Goal: Task Accomplishment & Management: Manage account settings

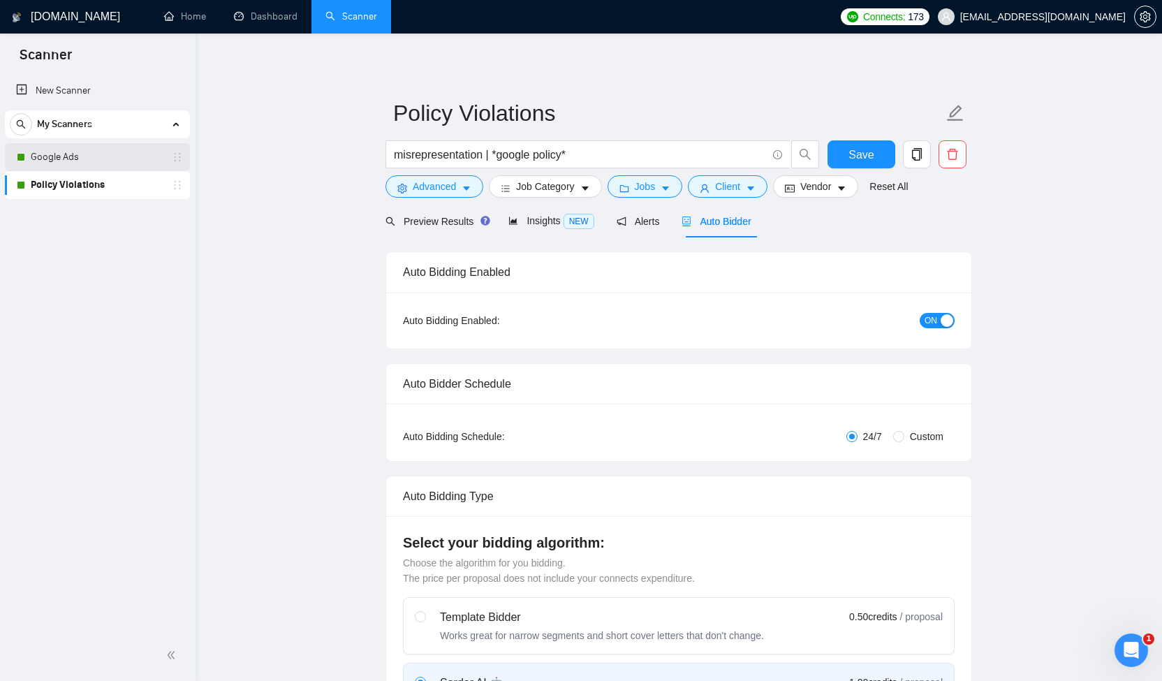
click at [115, 161] on link "Google Ads" at bounding box center [97, 157] width 133 height 28
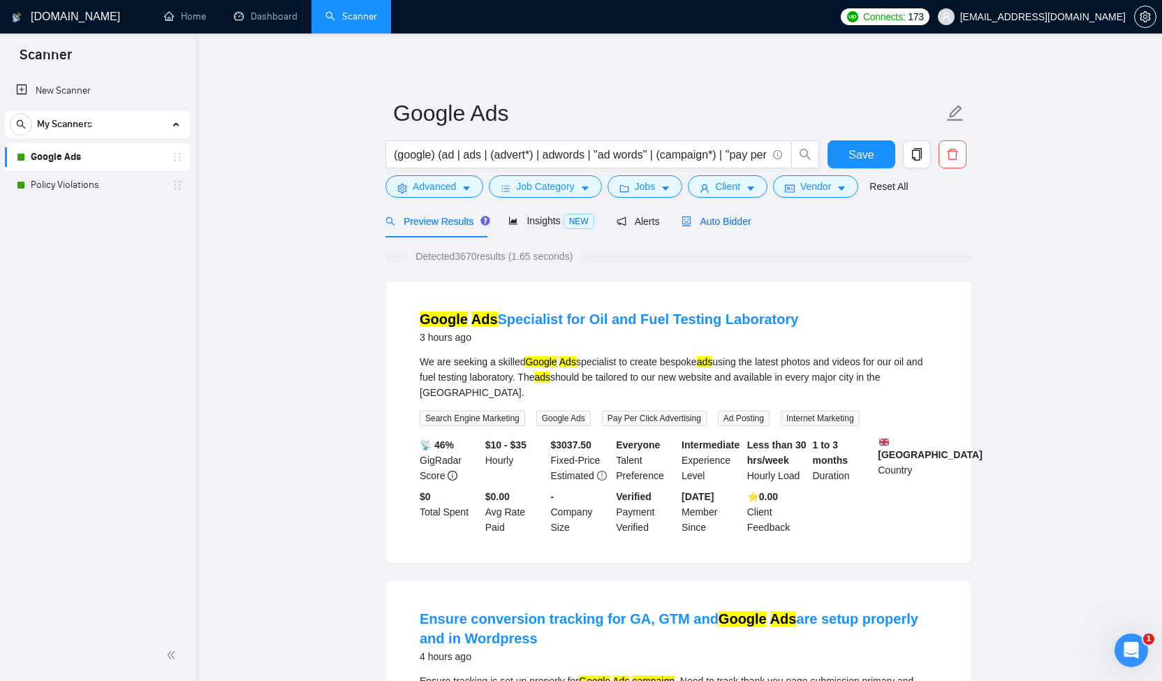
click at [716, 219] on span "Auto Bidder" at bounding box center [716, 221] width 69 height 11
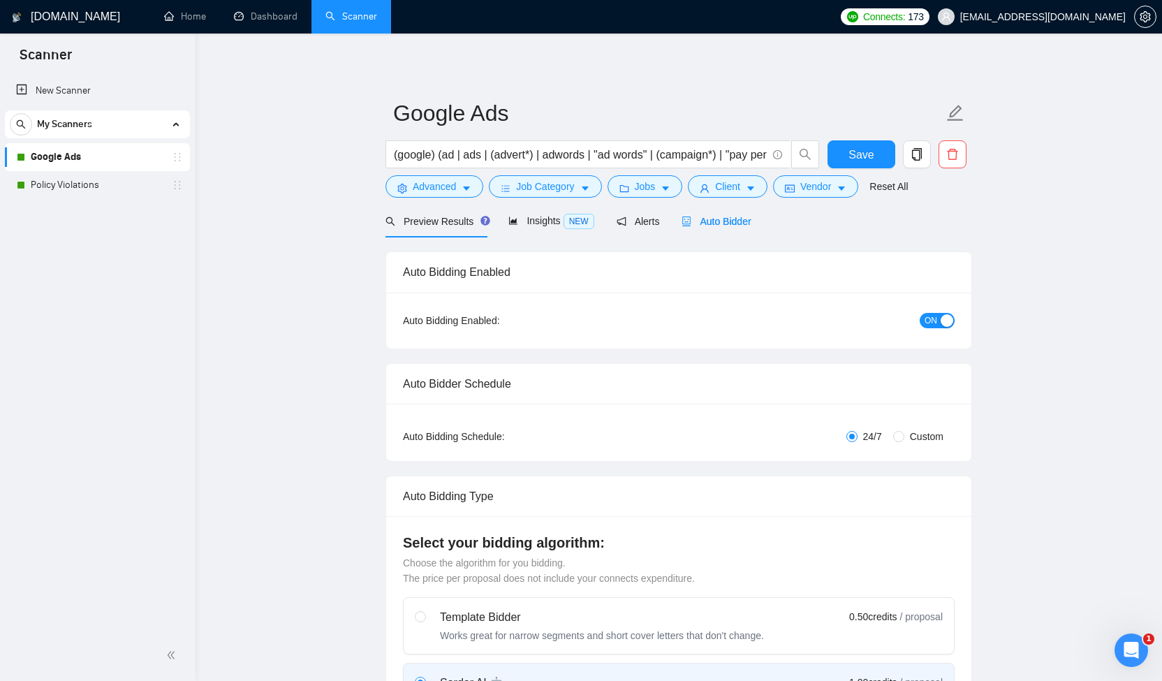
checkbox input "true"
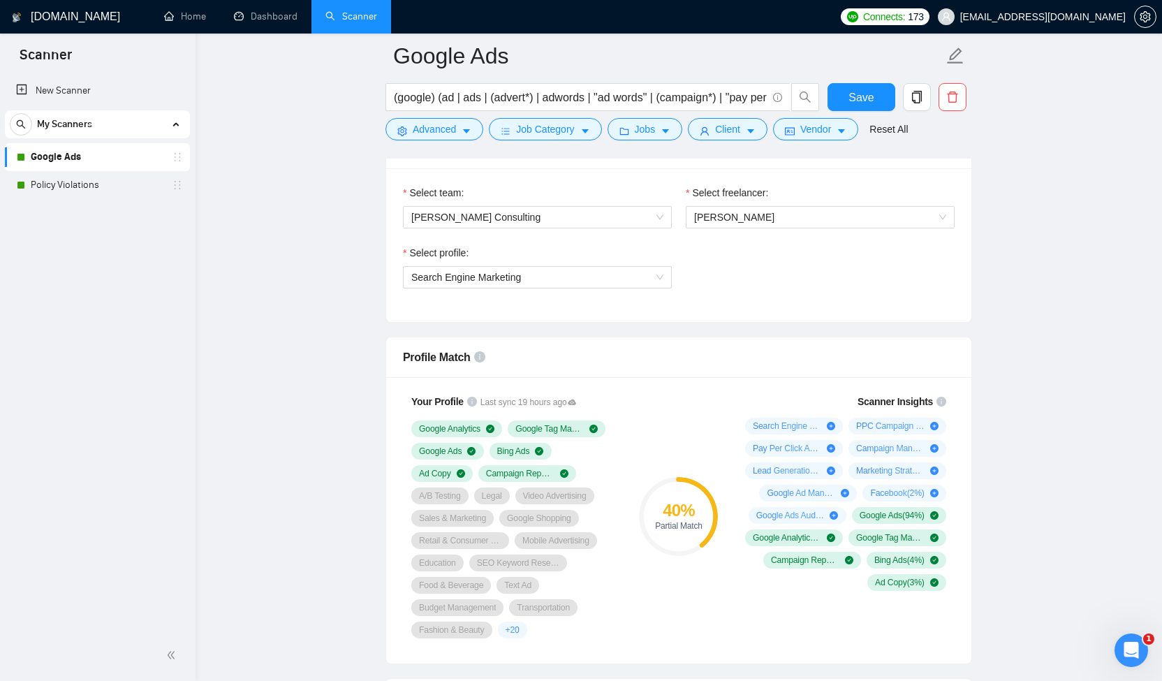
scroll to position [739, 0]
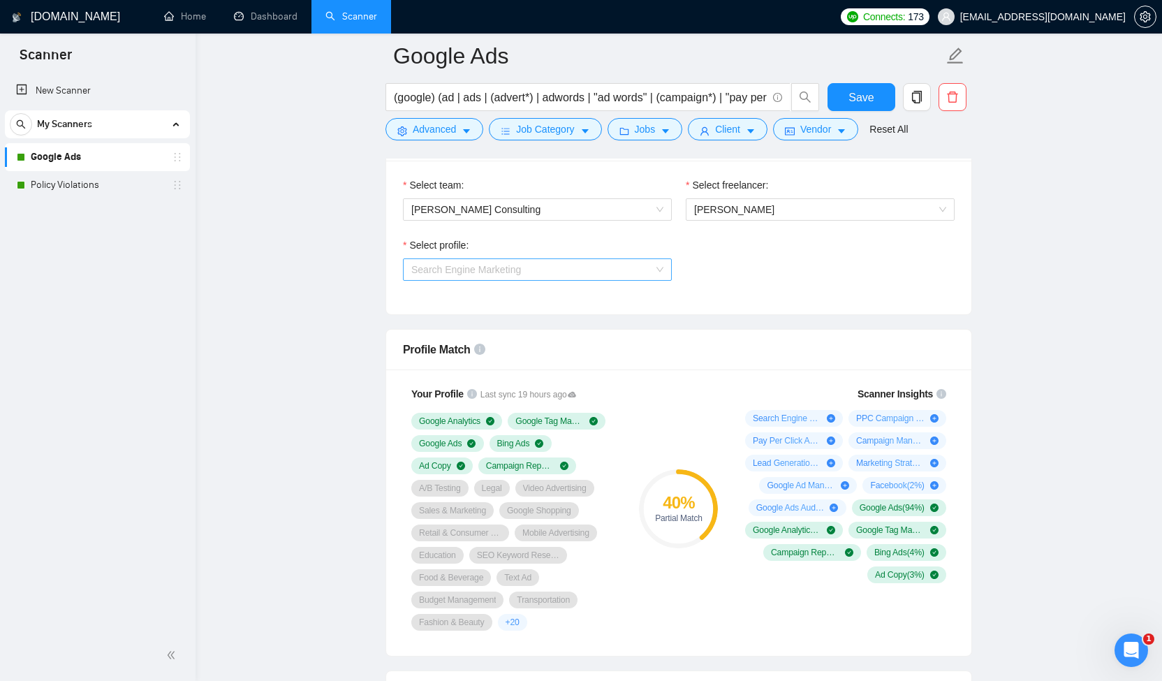
click at [661, 270] on span "Search Engine Marketing" at bounding box center [537, 269] width 252 height 21
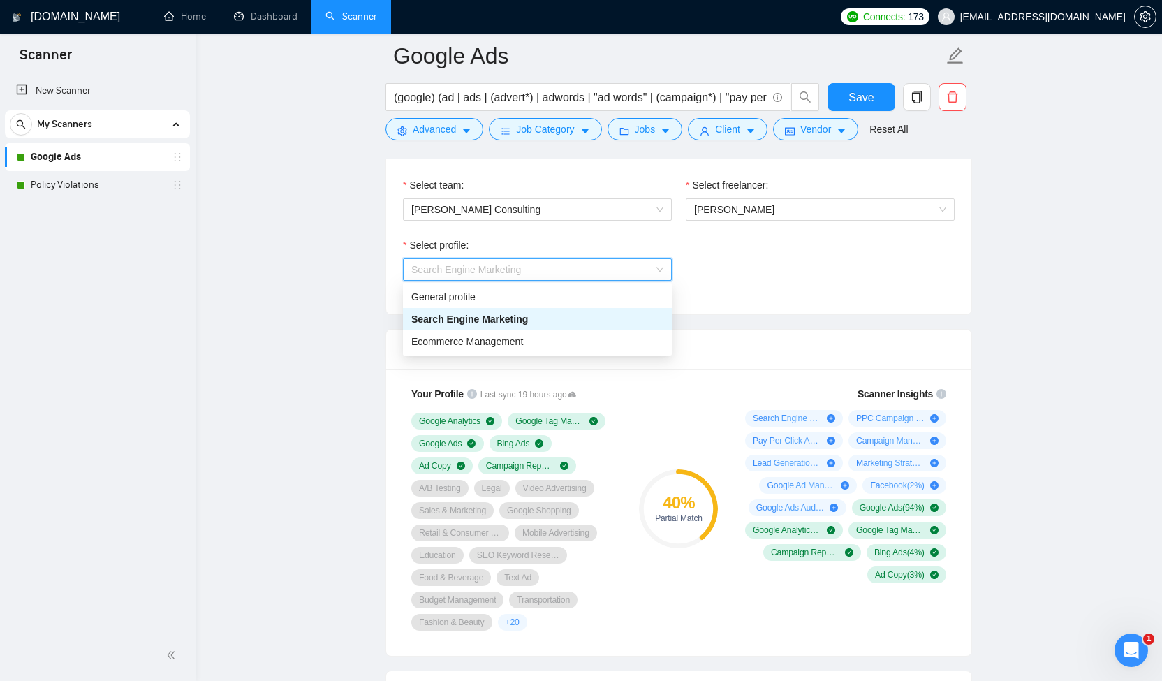
click at [661, 270] on span "Search Engine Marketing" at bounding box center [537, 269] width 252 height 21
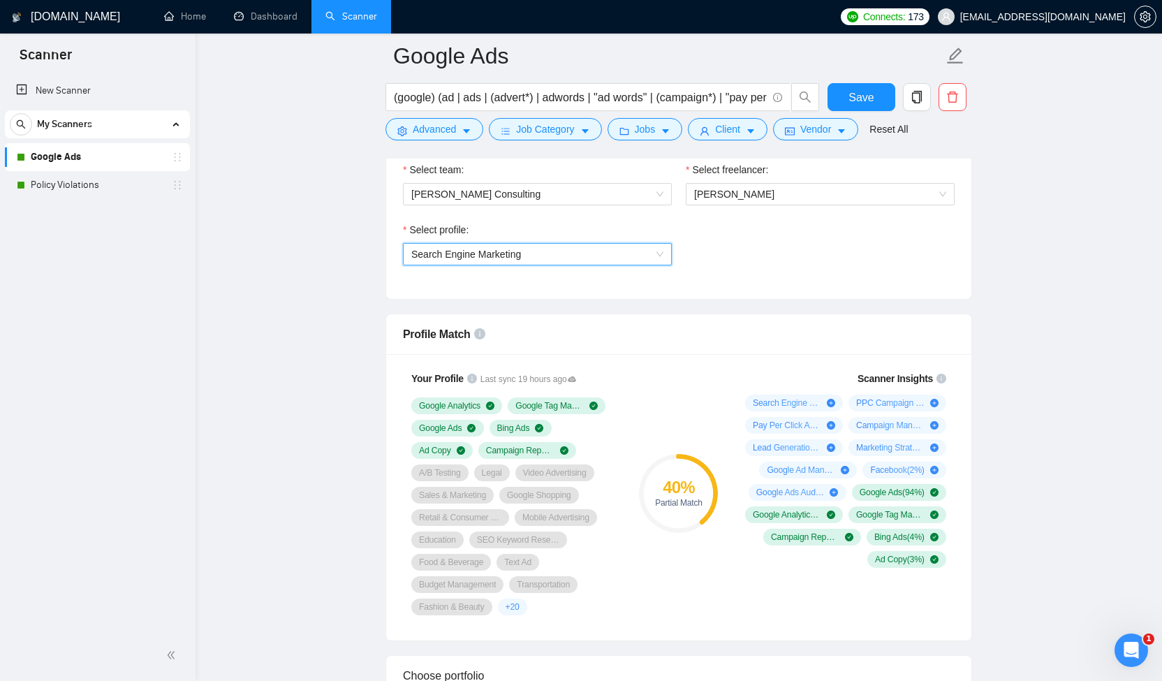
scroll to position [756, 0]
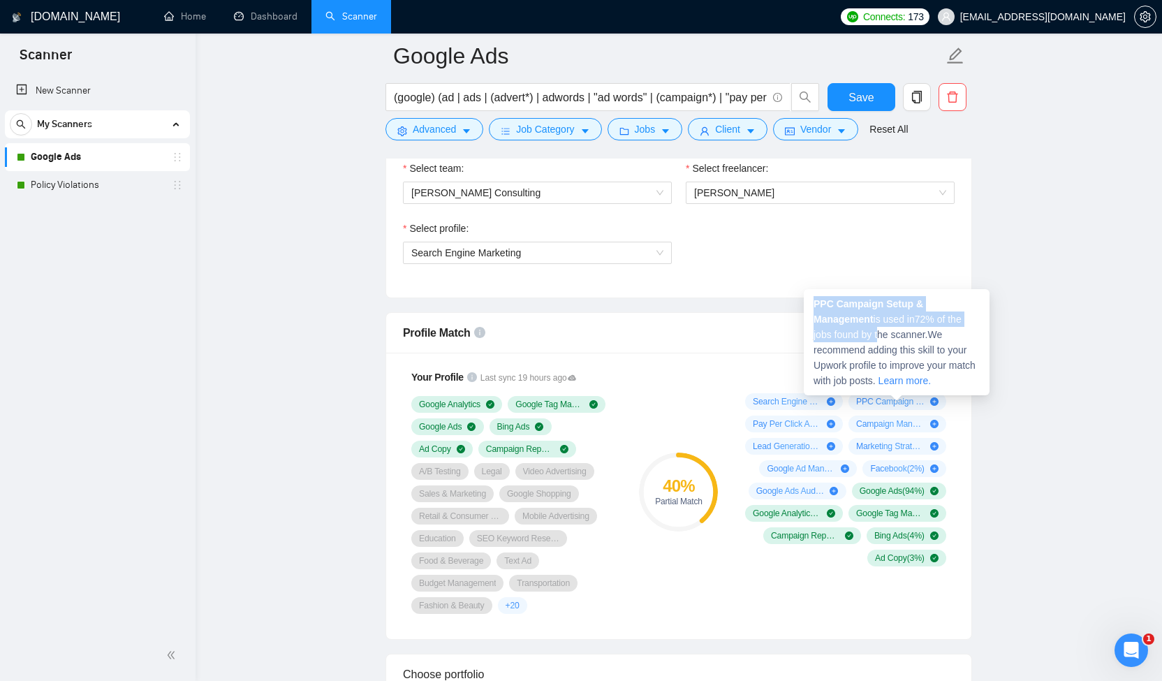
drag, startPoint x: 883, startPoint y: 325, endPoint x: 814, endPoint y: 305, distance: 71.8
click at [814, 305] on div "PPC Campaign Setup & Management is used in 72 % of the jobs found by the scanne…" at bounding box center [897, 342] width 186 height 106
click at [876, 319] on span "PPC Campaign Setup & Management is used in 72 % of the jobs found by the scanne…" at bounding box center [895, 342] width 162 height 88
drag, startPoint x: 876, startPoint y: 319, endPoint x: 814, endPoint y: 306, distance: 64.2
click at [814, 306] on span "PPC Campaign Setup & Management is used in 72 % of the jobs found by the scanne…" at bounding box center [895, 342] width 162 height 88
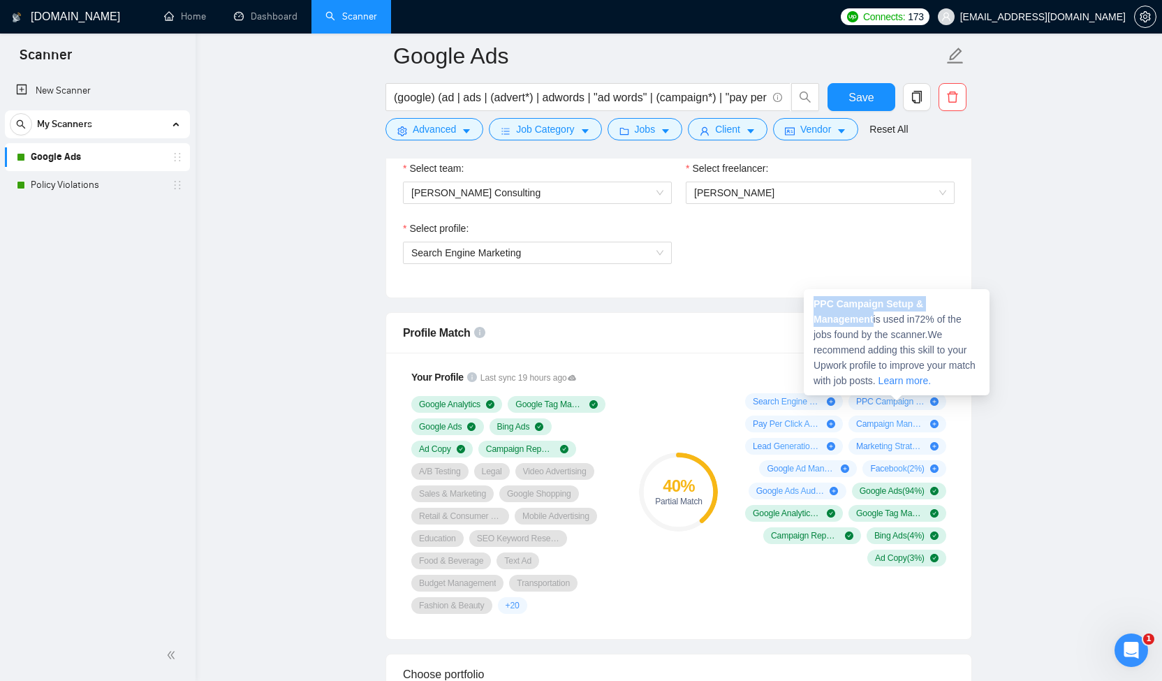
copy strong "PPC Campaign Setup & Management"
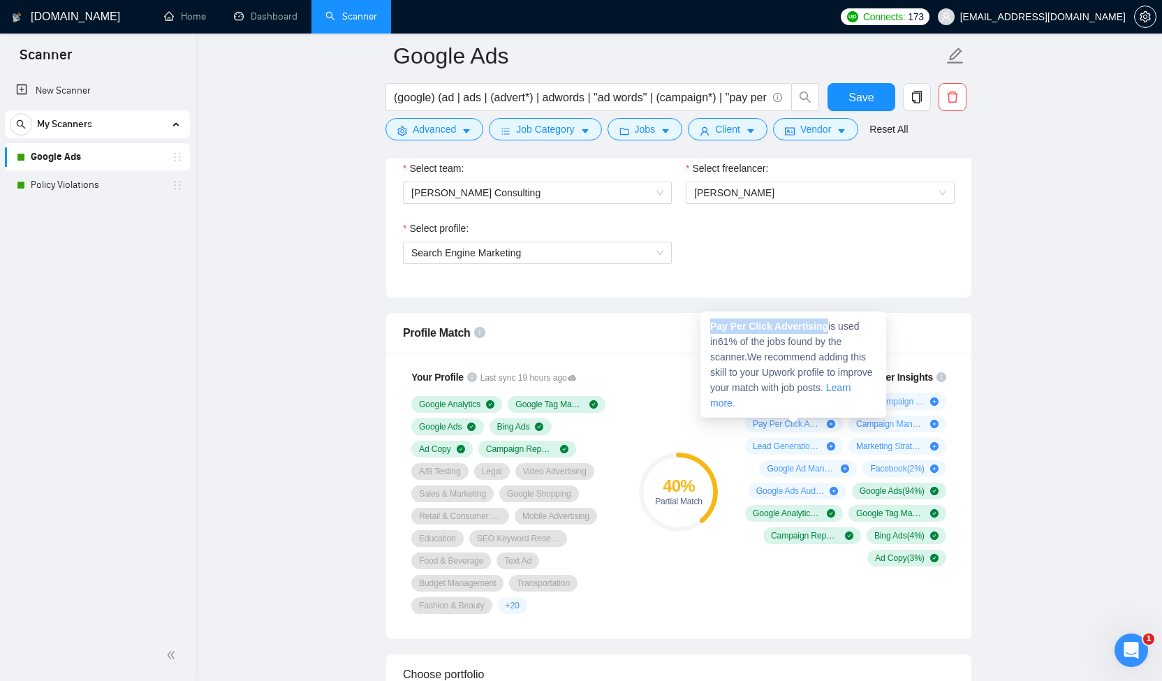
copy strong "Pay Per Click Advertising"
drag, startPoint x: 830, startPoint y: 328, endPoint x: 713, endPoint y: 330, distance: 117.3
click at [713, 330] on span "Pay Per Click Advertising is used in 61 % of the jobs found by the scanner. We …" at bounding box center [791, 365] width 163 height 88
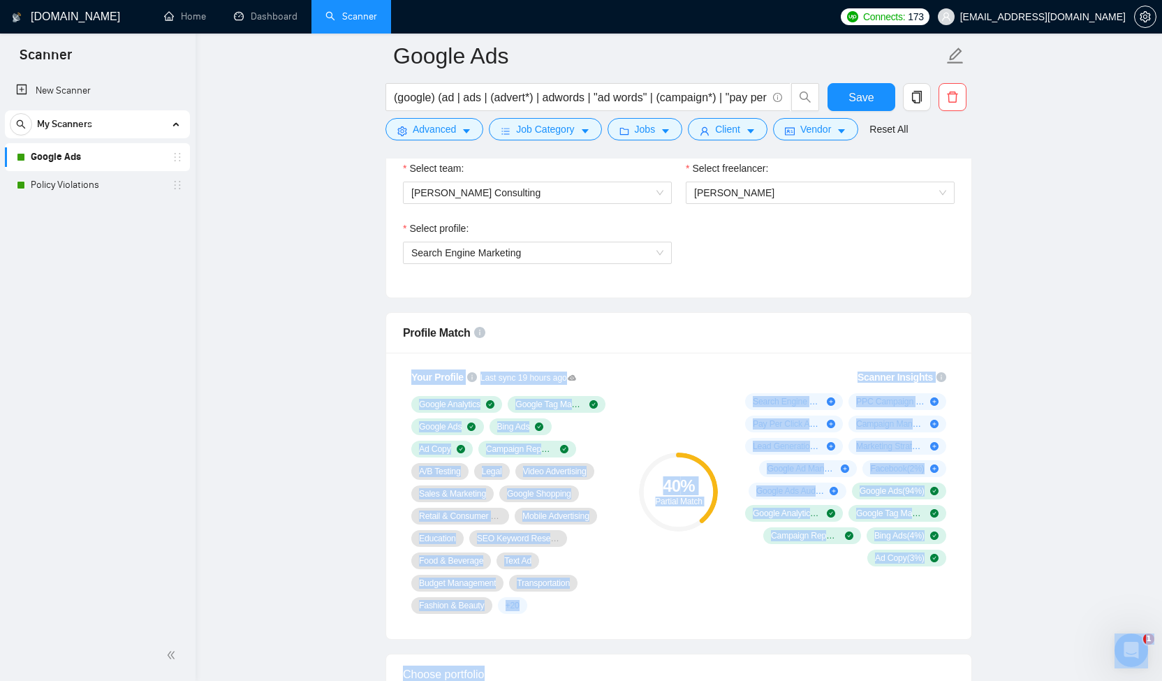
drag, startPoint x: 927, startPoint y: 325, endPoint x: 803, endPoint y: 328, distance: 124.3
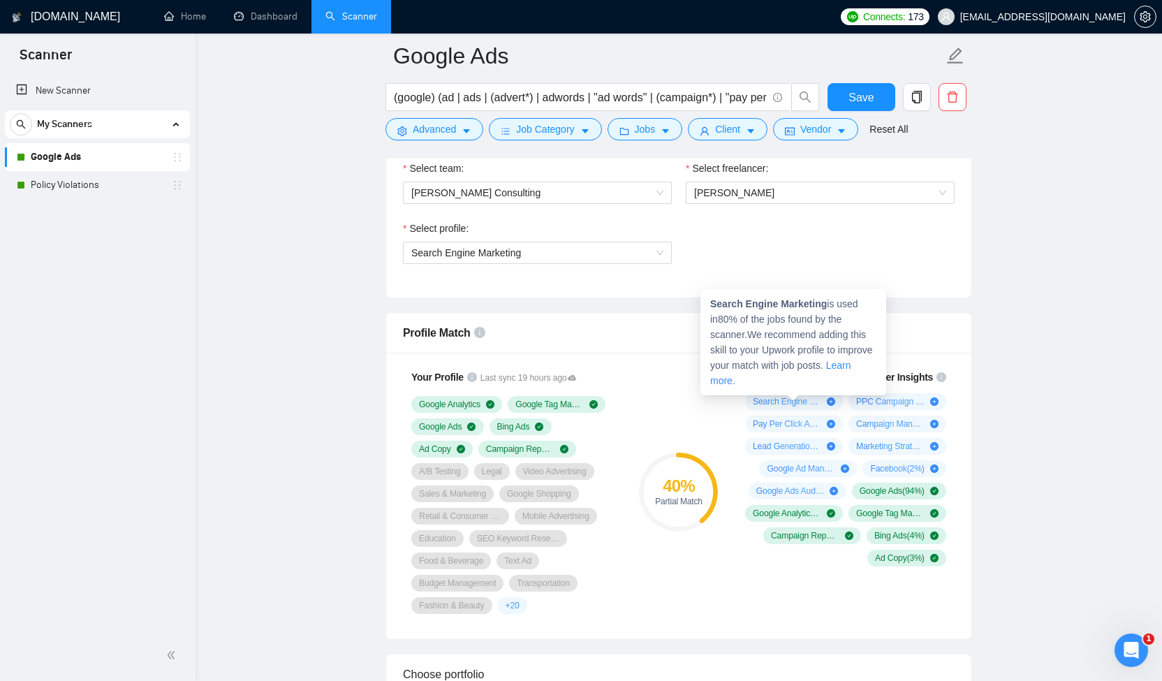
click at [834, 382] on div "Search Engine Marketing is used in 80 % of the jobs found by the scanner. We re…" at bounding box center [793, 342] width 186 height 106
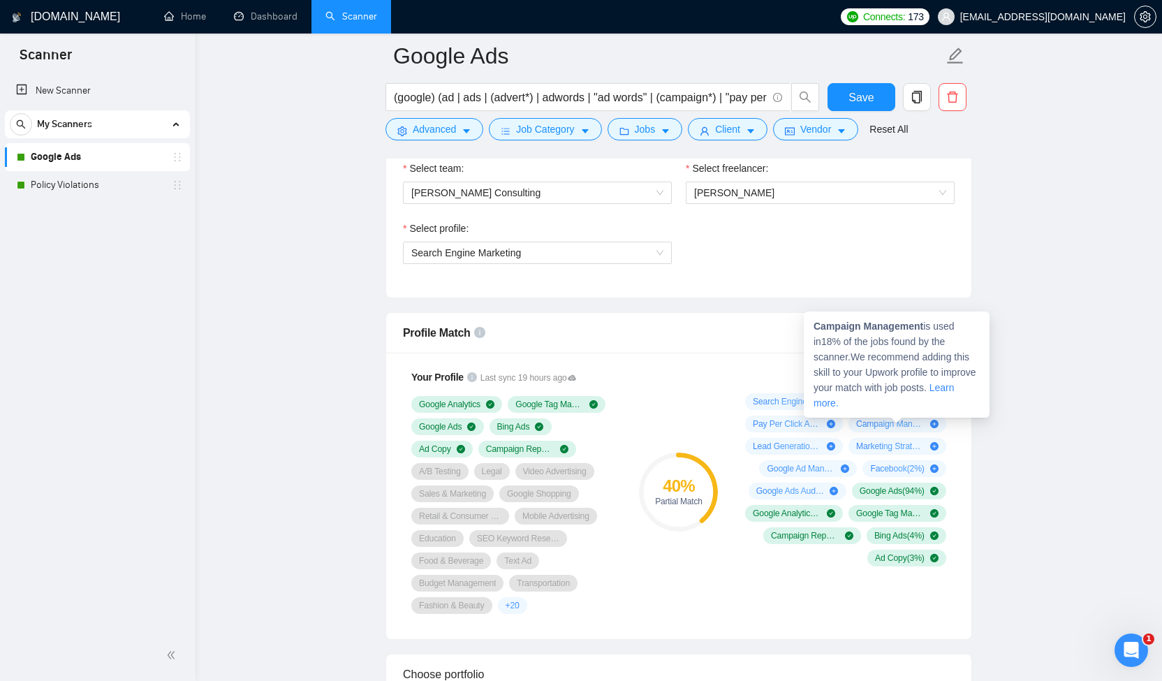
click at [933, 422] on icon "plus-circle" at bounding box center [934, 424] width 8 height 8
drag, startPoint x: 928, startPoint y: 326, endPoint x: 818, endPoint y: 327, distance: 110.3
click at [817, 327] on span "Campaign Management is used in 18 % of the jobs found by the scanner. We recomm…" at bounding box center [895, 365] width 163 height 88
copy strong "Campaign Management"
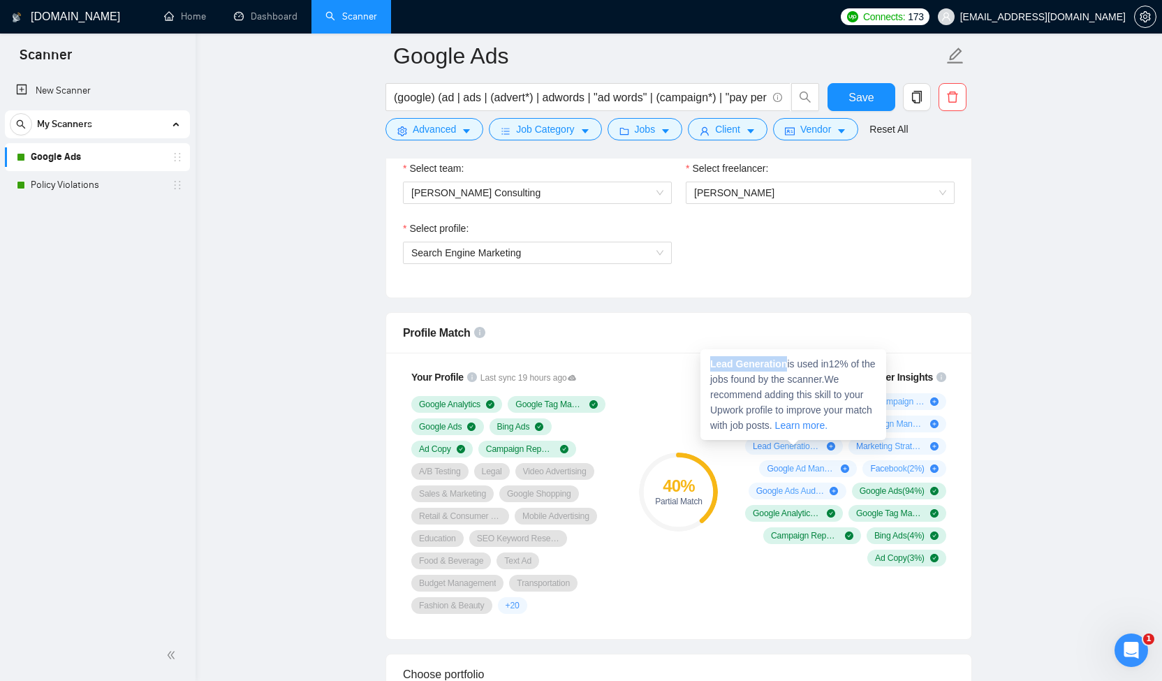
drag, startPoint x: 787, startPoint y: 363, endPoint x: 707, endPoint y: 365, distance: 80.3
click at [707, 365] on div "Lead Generation is used in 12 % of the jobs found by the scanner. We recommend …" at bounding box center [793, 394] width 186 height 91
copy strong "Lead Generation"
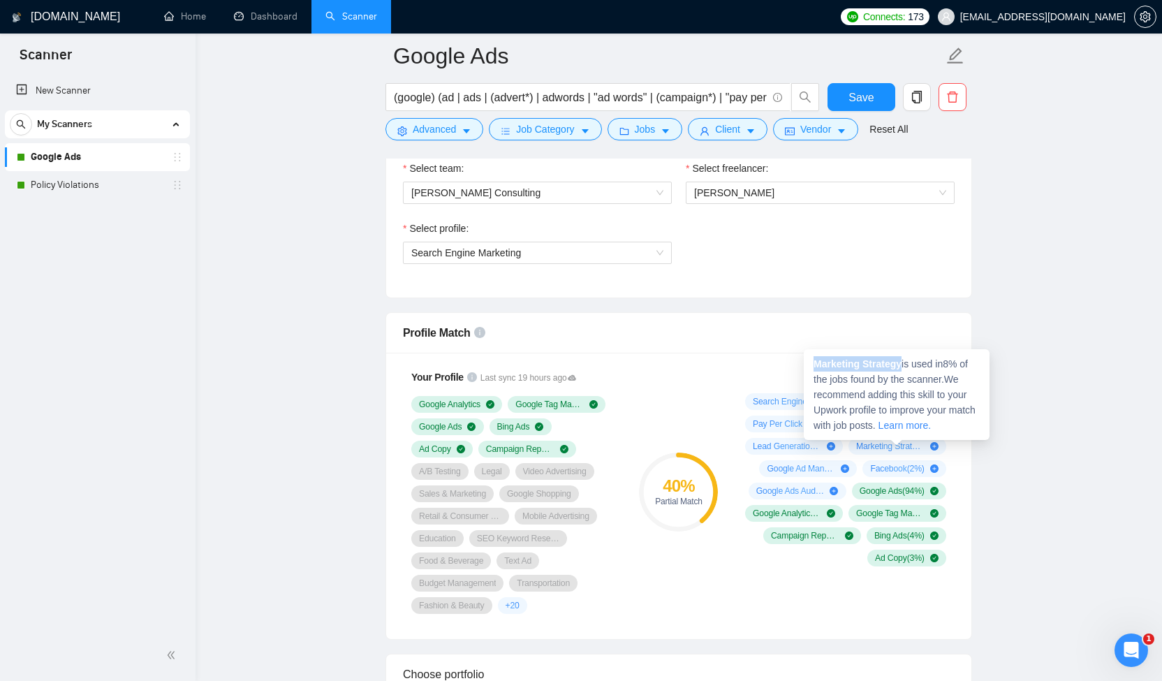
drag, startPoint x: 906, startPoint y: 364, endPoint x: 807, endPoint y: 364, distance: 98.5
click at [807, 364] on div "Marketing Strategy is used in 8 % of the jobs found by the scanner. We recommen…" at bounding box center [897, 394] width 186 height 91
copy strong "Marketing Strategy"
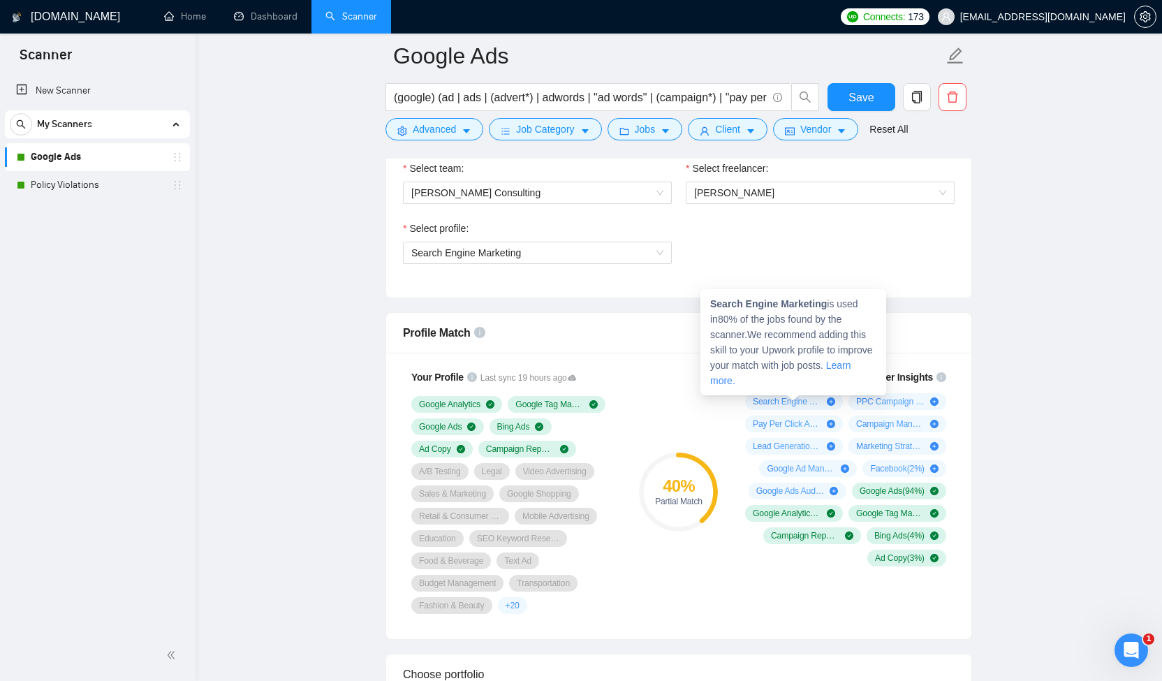
drag, startPoint x: 813, startPoint y: 387, endPoint x: 754, endPoint y: 393, distance: 59.0
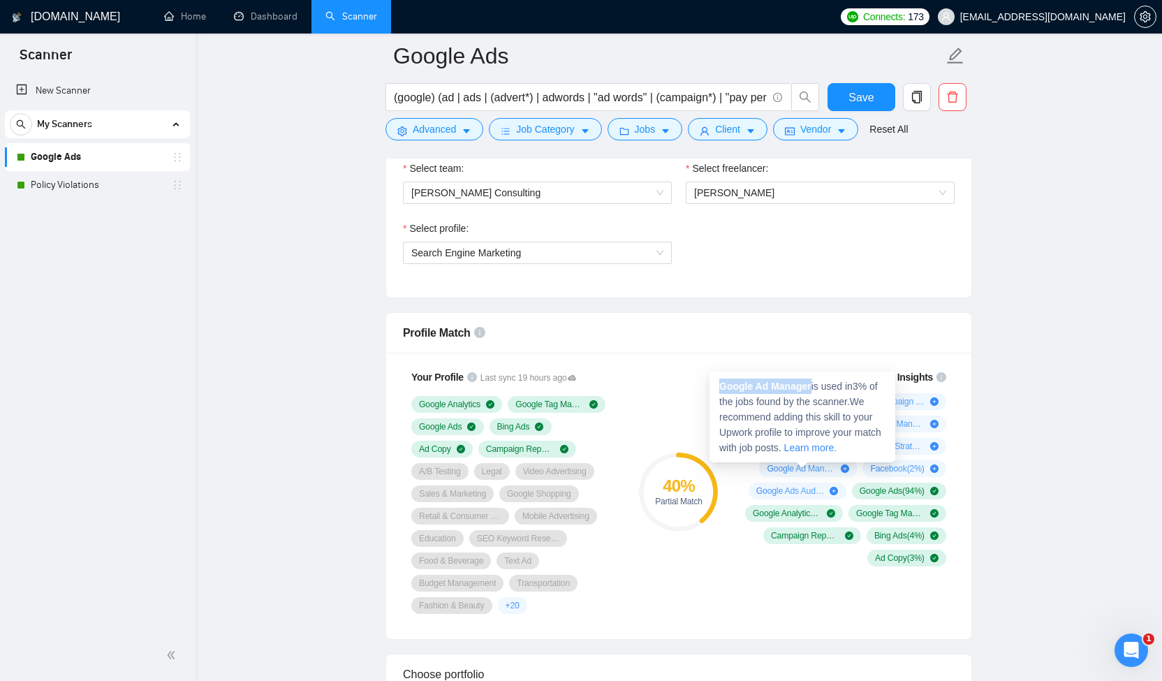
copy strong "Google Ad Manager"
drag, startPoint x: 814, startPoint y: 386, endPoint x: 723, endPoint y: 385, distance: 90.1
click at [723, 385] on span "Google Ad Manager is used in 3 % of the jobs found by the scanner. We recommend…" at bounding box center [800, 417] width 162 height 73
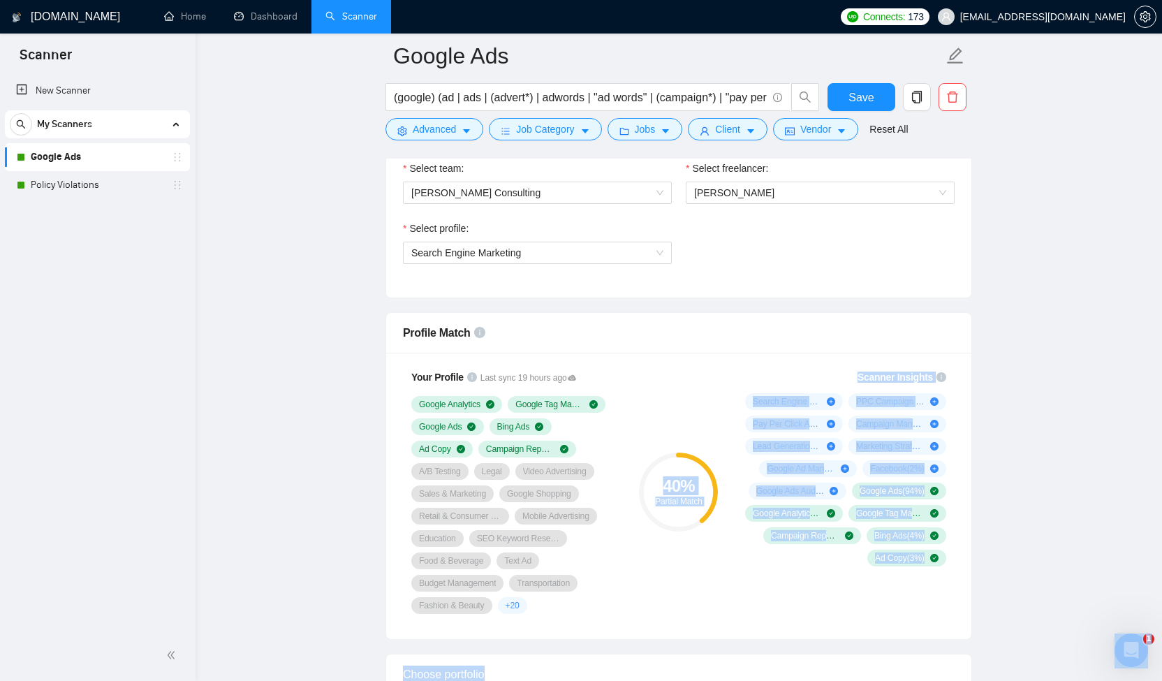
drag, startPoint x: 793, startPoint y: 408, endPoint x: 700, endPoint y: 409, distance: 92.9
click at [700, 409] on div "40 % Partial Match" at bounding box center [679, 491] width 94 height 261
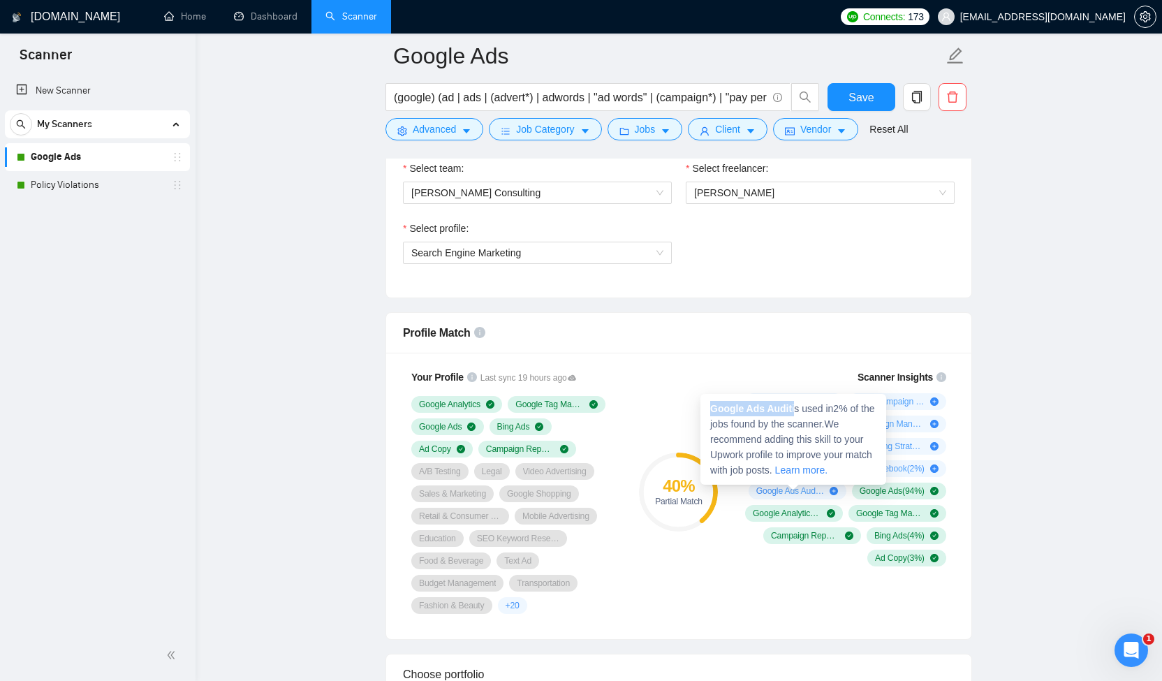
copy span "Google Ads Audit"
drag, startPoint x: 795, startPoint y: 410, endPoint x: 713, endPoint y: 410, distance: 81.7
click at [713, 410] on span "Google Ads Audit is used in 2 % of the jobs found by the scanner. We recommend …" at bounding box center [792, 439] width 165 height 73
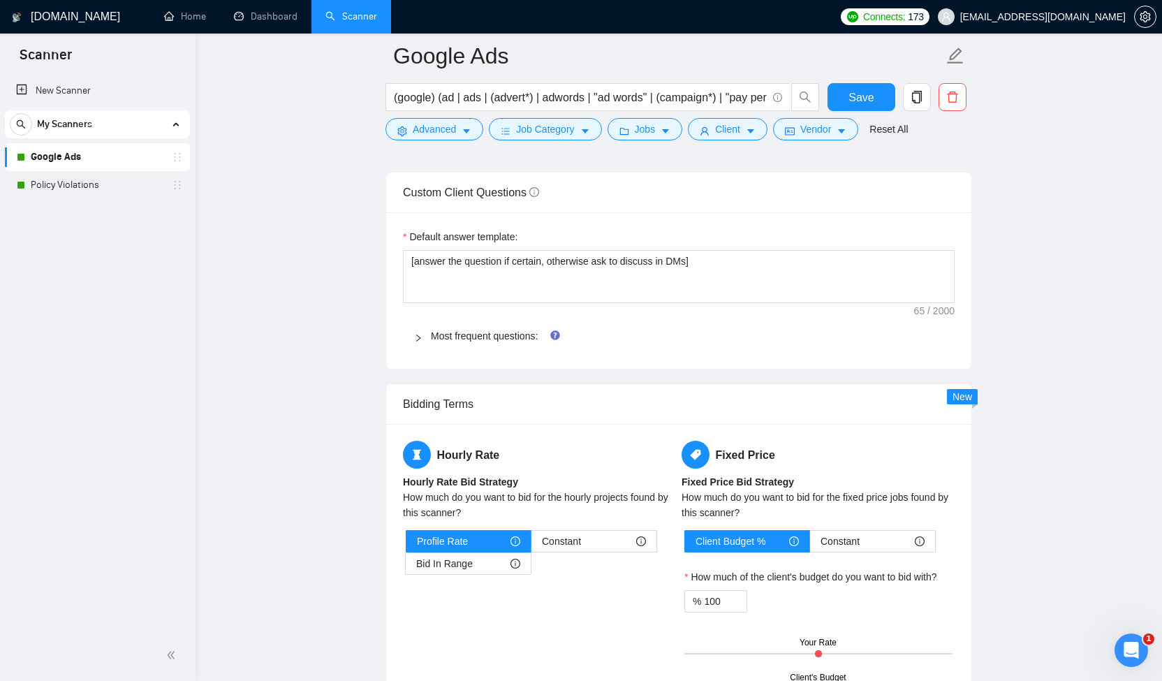
scroll to position [1950, 0]
click at [417, 336] on icon "right" at bounding box center [418, 336] width 8 height 8
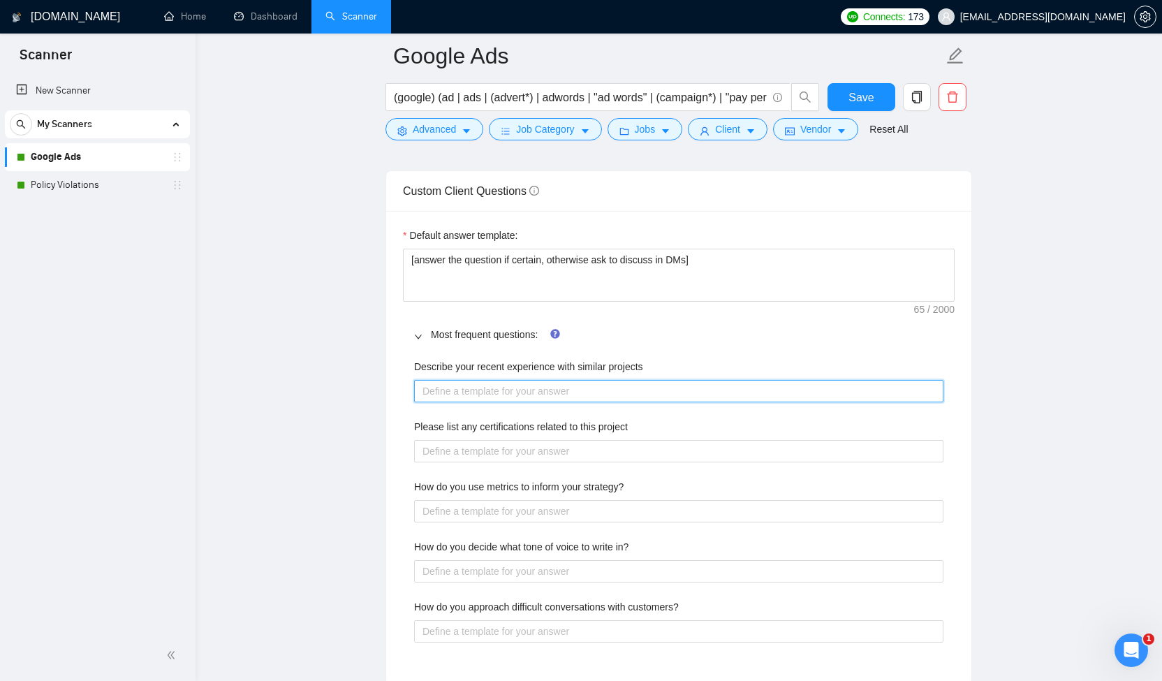
click at [431, 392] on projects "Describe your recent experience with similar projects" at bounding box center [678, 391] width 529 height 22
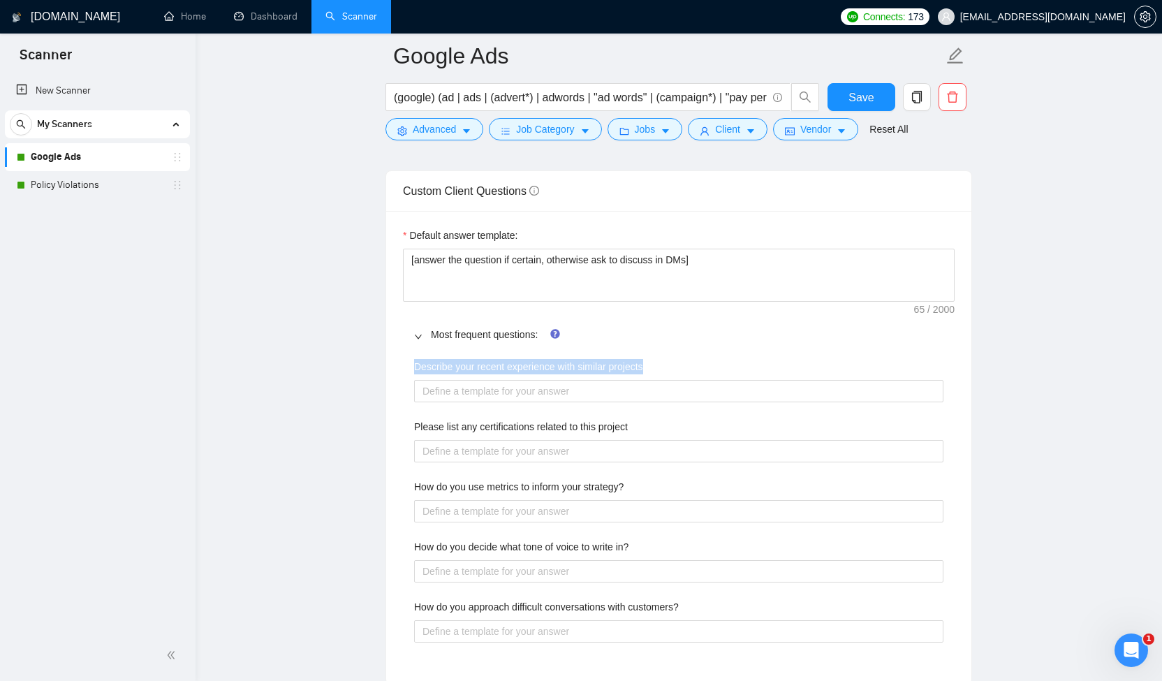
drag, startPoint x: 411, startPoint y: 363, endPoint x: 663, endPoint y: 368, distance: 252.1
click at [663, 368] on div "Describe your recent experience with similar projects Please list any certifica…" at bounding box center [679, 509] width 552 height 317
copy label "Describe your recent experience with similar projects"
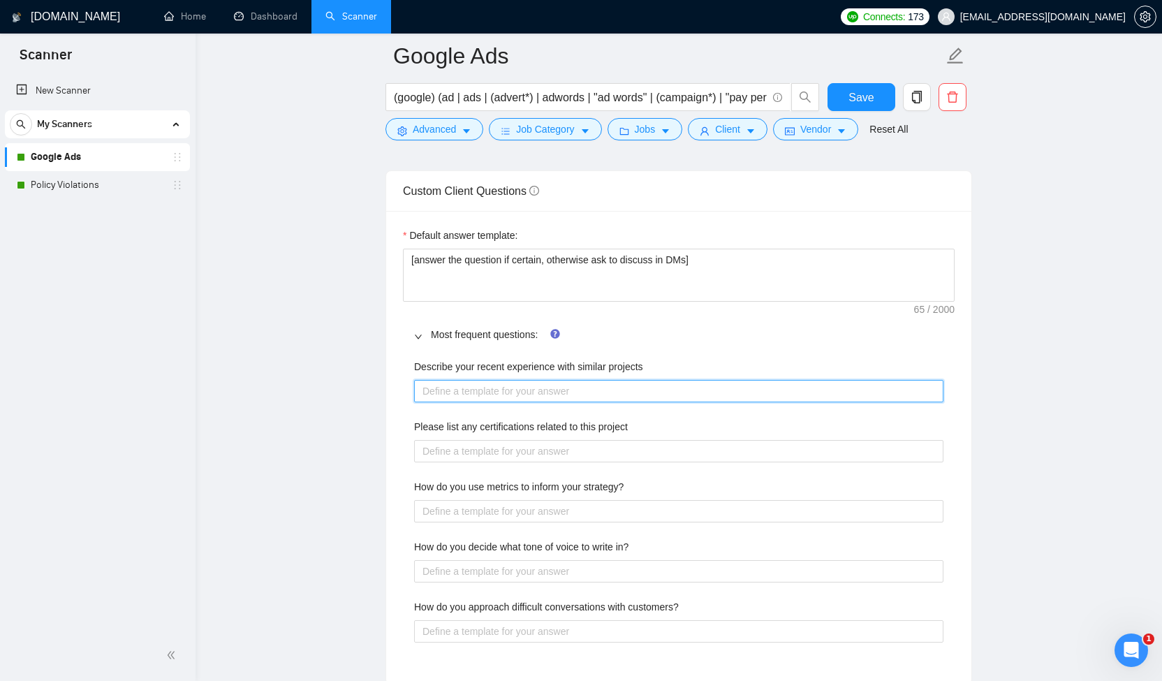
click at [457, 388] on projects "Describe your recent experience with similar projects" at bounding box center [678, 391] width 529 height 22
paste projects "I have managed Google Ads campaigns across multiple industries, including law, …"
type projects "I have managed Google Ads campaigns across multiple industries, including law, …"
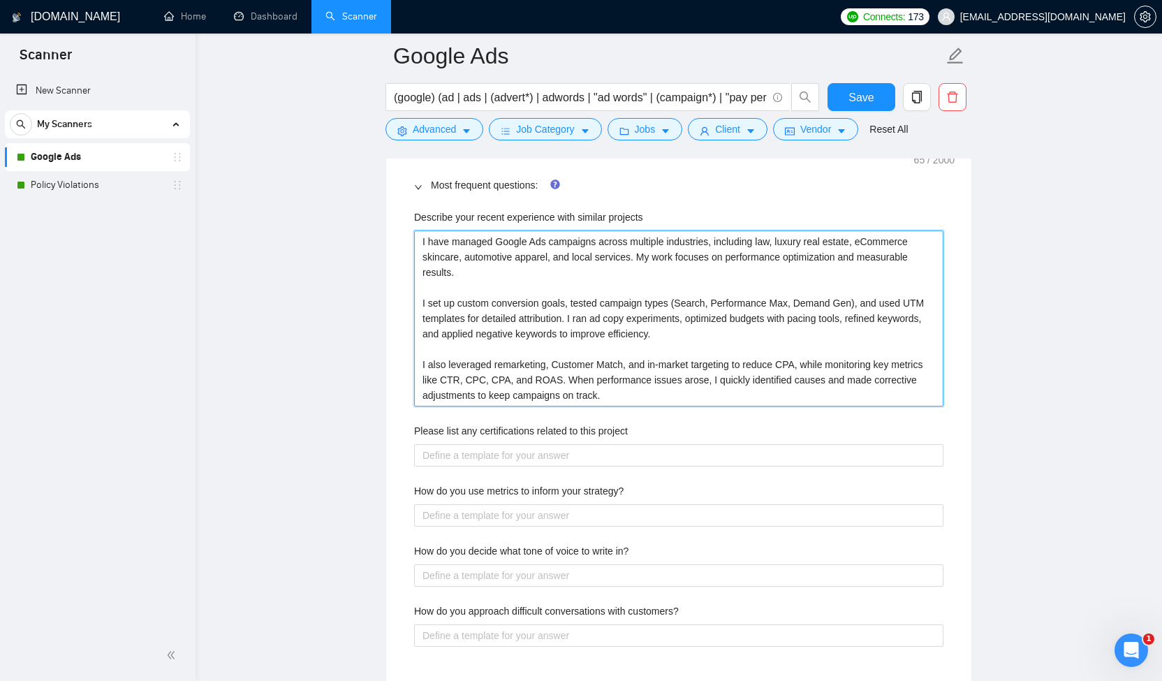
scroll to position [2103, 0]
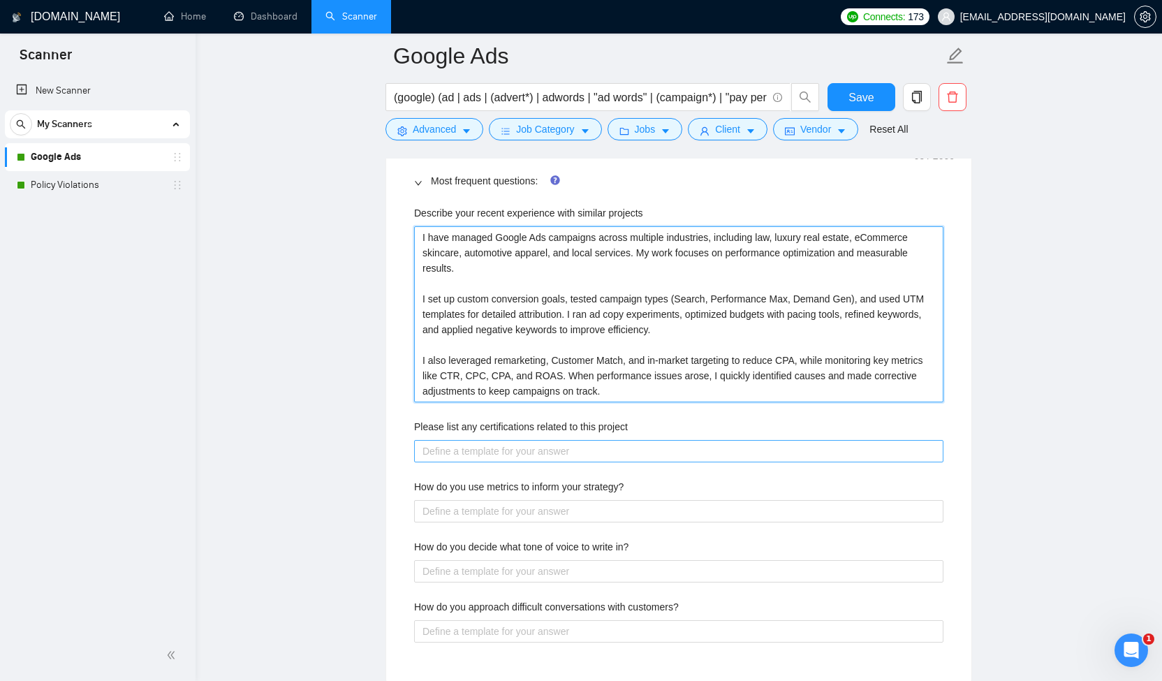
type projects "I have managed Google Ads campaigns across multiple industries, including law, …"
click at [590, 455] on project "Please list any certifications related to this project" at bounding box center [678, 451] width 529 height 22
type project "G"
type project "Go"
type project "Goo"
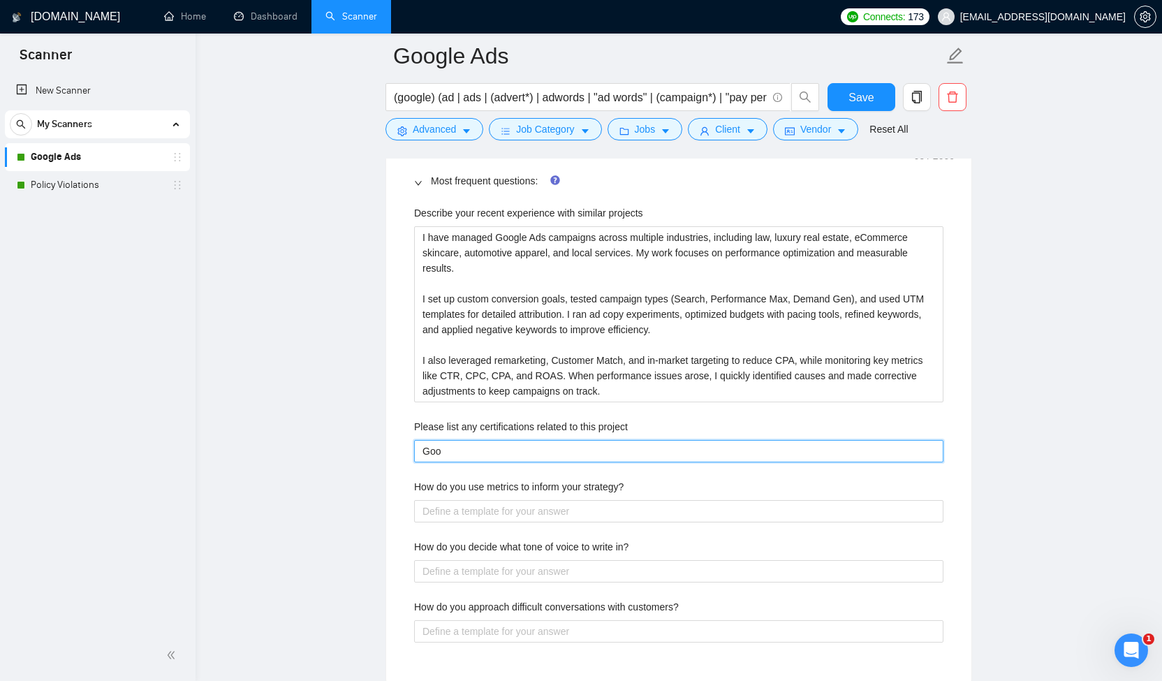
type project "Goog"
type project "Googl"
type project "Google"
type project "Google A"
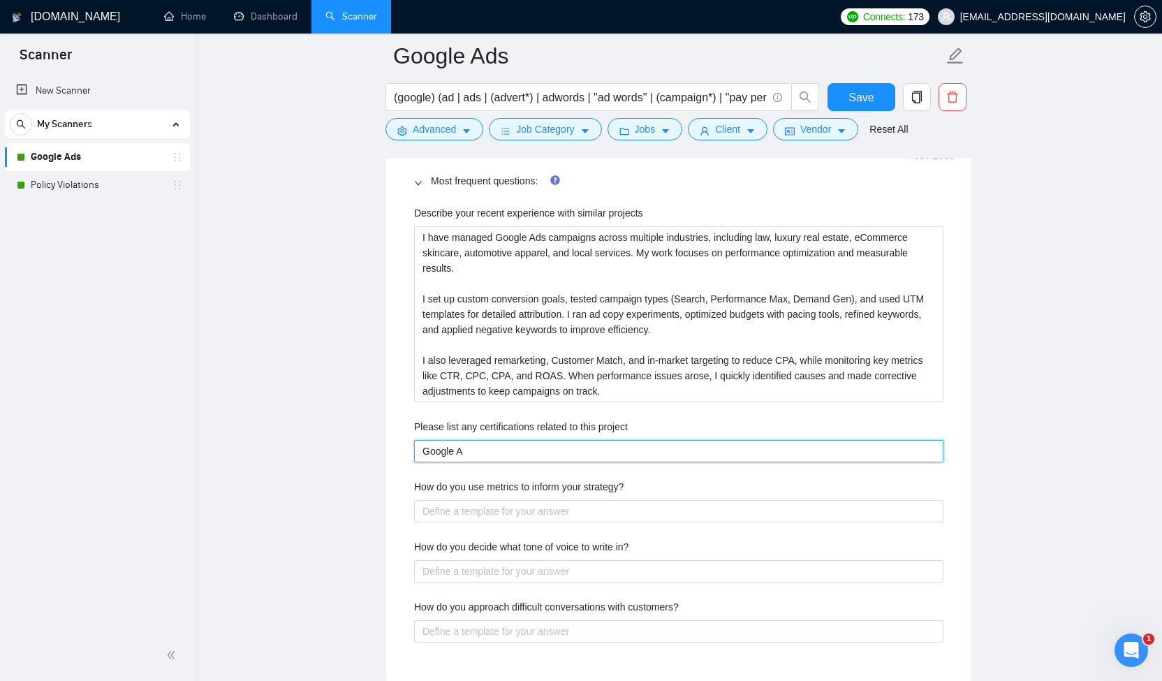
type project "Google Ad"
type project "Google Ads"
type project "Google Ads C"
type project "Google Ads Ce"
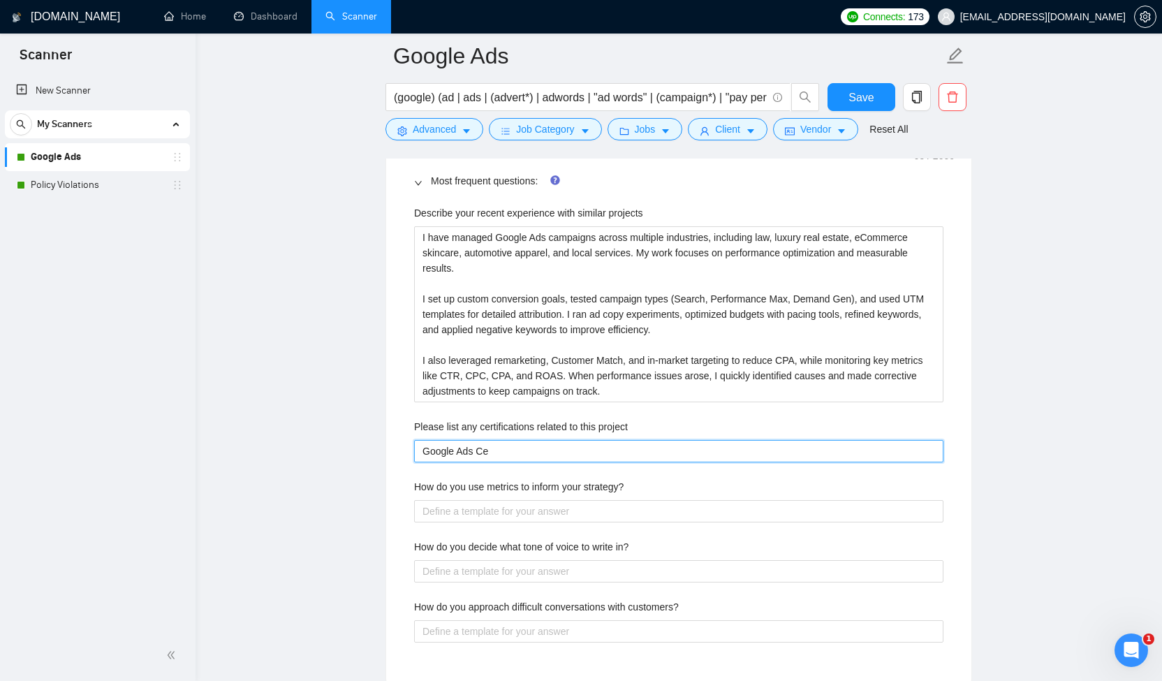
type project "Google Ads Cer"
type project "Google Ads Cert"
type project "Google Ads Certi"
type project "Google Ads Certif"
type project "Google Ads Certifi"
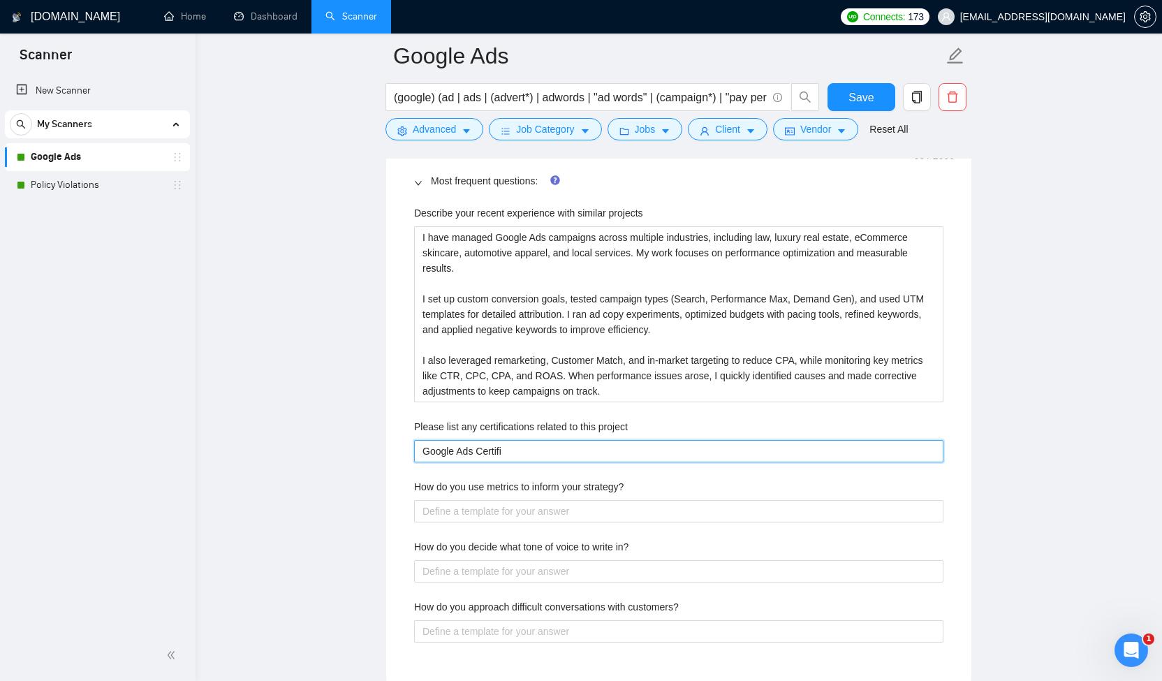
type project "Google Ads Certific"
type project "Google Ads Certifica"
type project "Google Ads Certificat"
type project "Google Ads Certificati"
type project "Google Ads Certificatio"
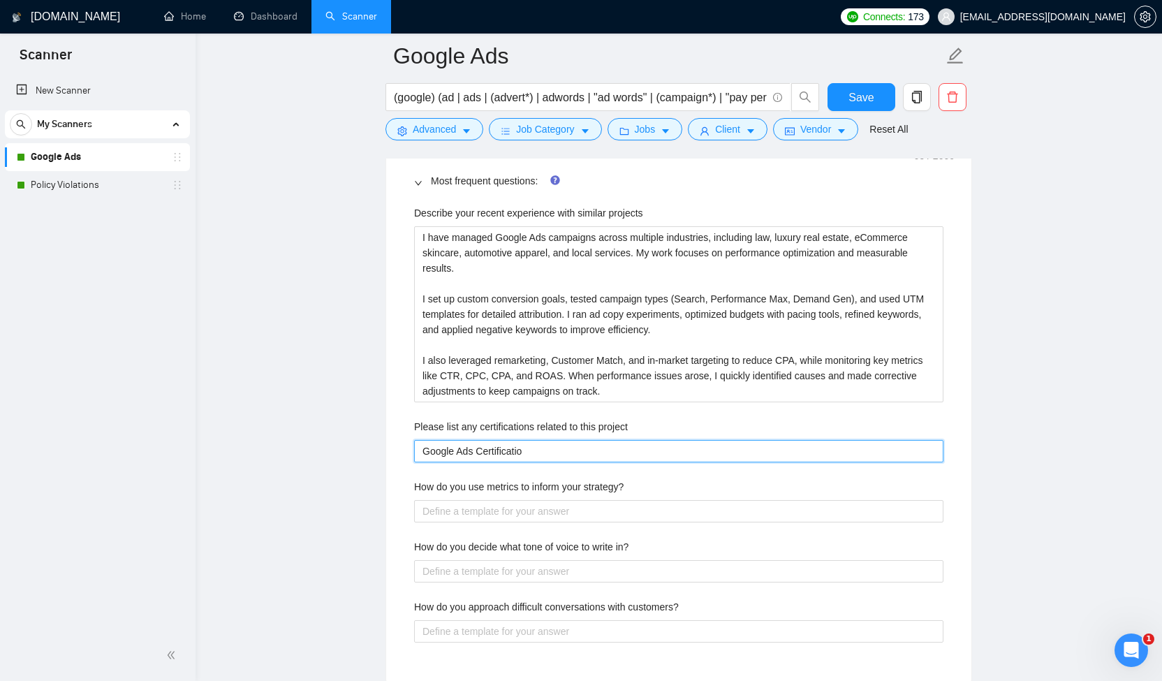
type project "Google Ads Certification"
type project "Google Ads Certification,"
type project "Google Ads Certification, G"
type project "Google Ads Certification, Go"
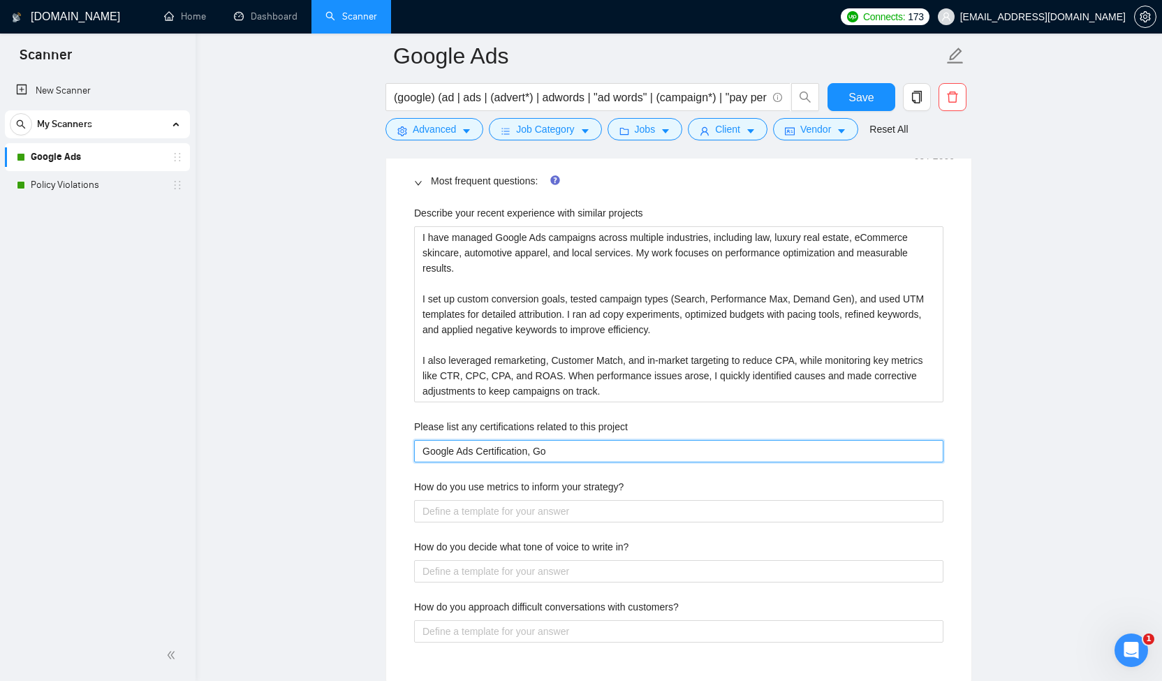
type project "Google Ads Certification, Goo"
type project "Google Ads Certification, Goog"
type project "Google Ads Certification, Googl"
type project "Google Ads Certification, Google"
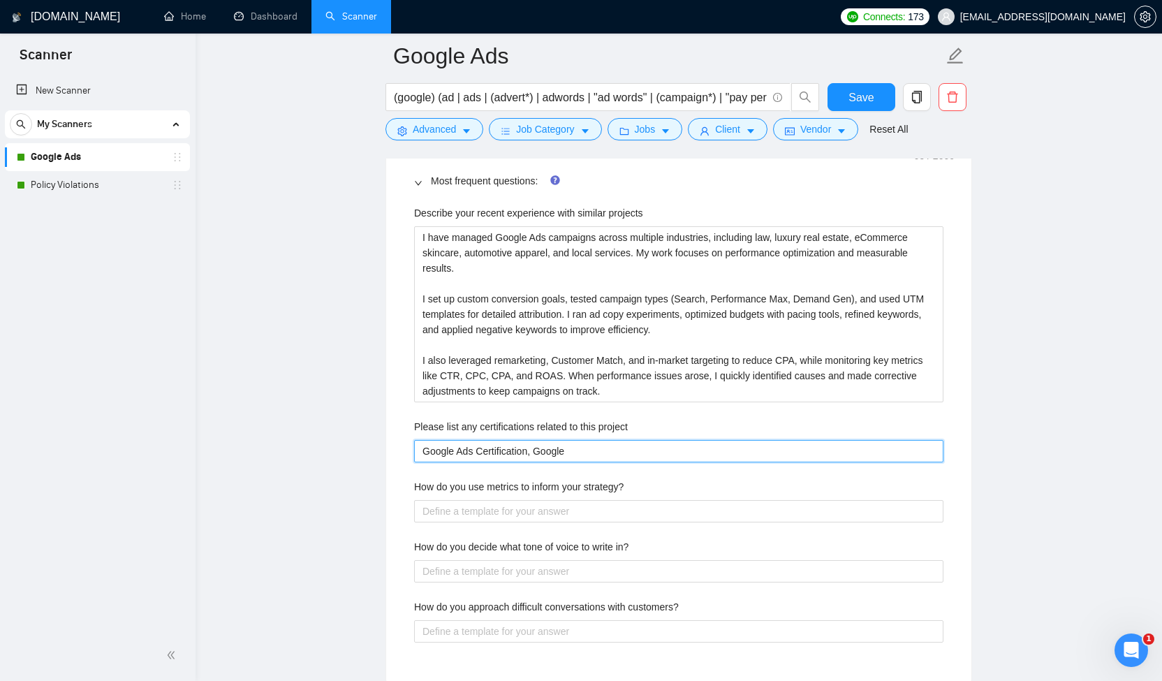
type project "Google Ads Certification, Google A"
type project "Google Ads Certification, Google An"
type project "Google Ads Certification, Google [PERSON_NAME]"
type project "Google Ads Certification, Google Anal"
type project "Google Ads Certification, Google Analy"
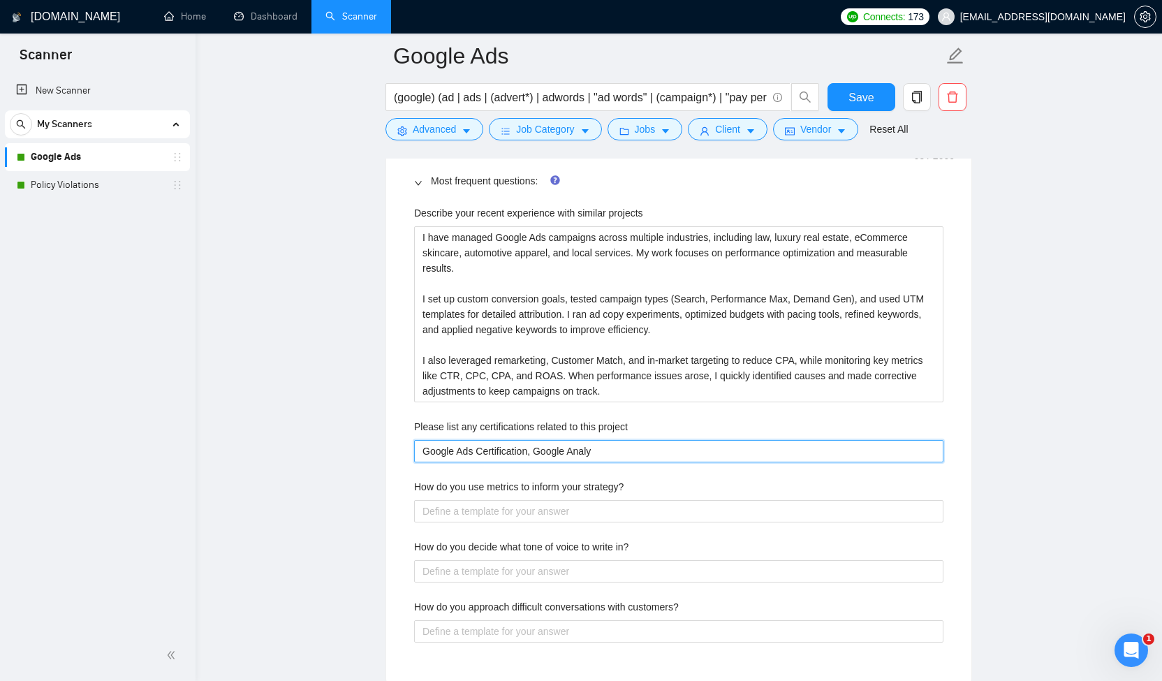
type project "Google Ads Certification, Google Analyt"
type project "Google Ads Certification, Google Analyti"
type project "Google Ads Certification, Google Analytic"
type project "Google Ads Certification, Google Analytics"
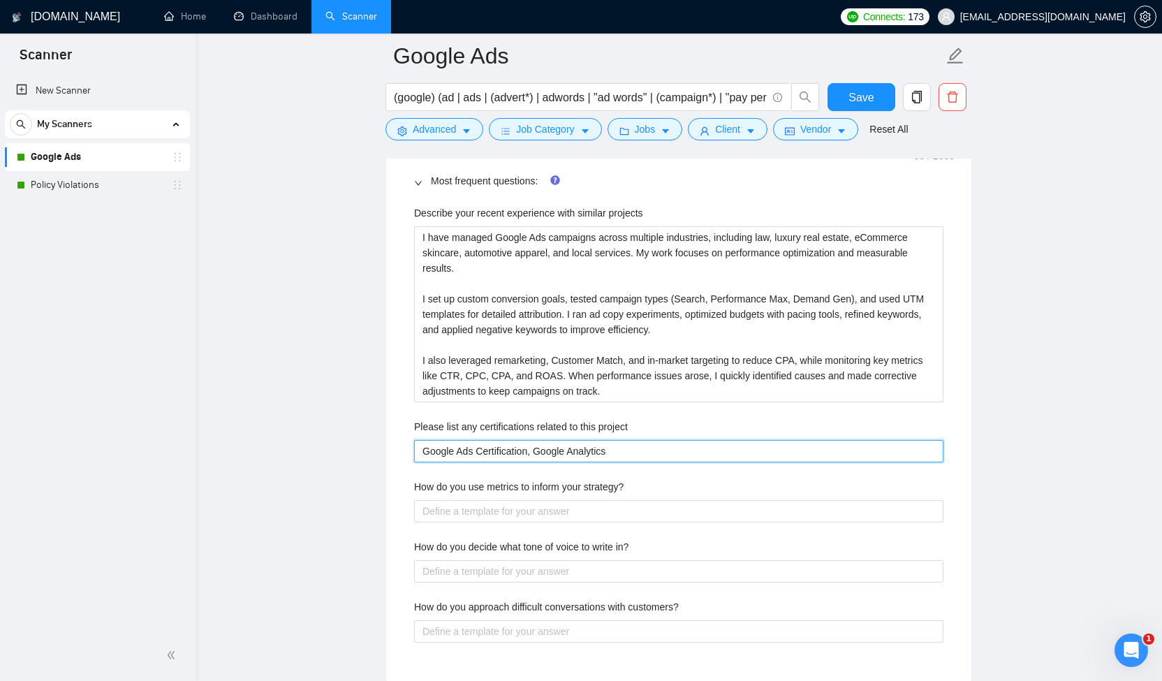
type project "Google Ads Certification, Google Analytics $"
type project "Google Ads Certification, Google Analytics"
type project "Google Ads Certification, Google Analytics 4"
type project "Google Ads Certification, Google Analytics 4,"
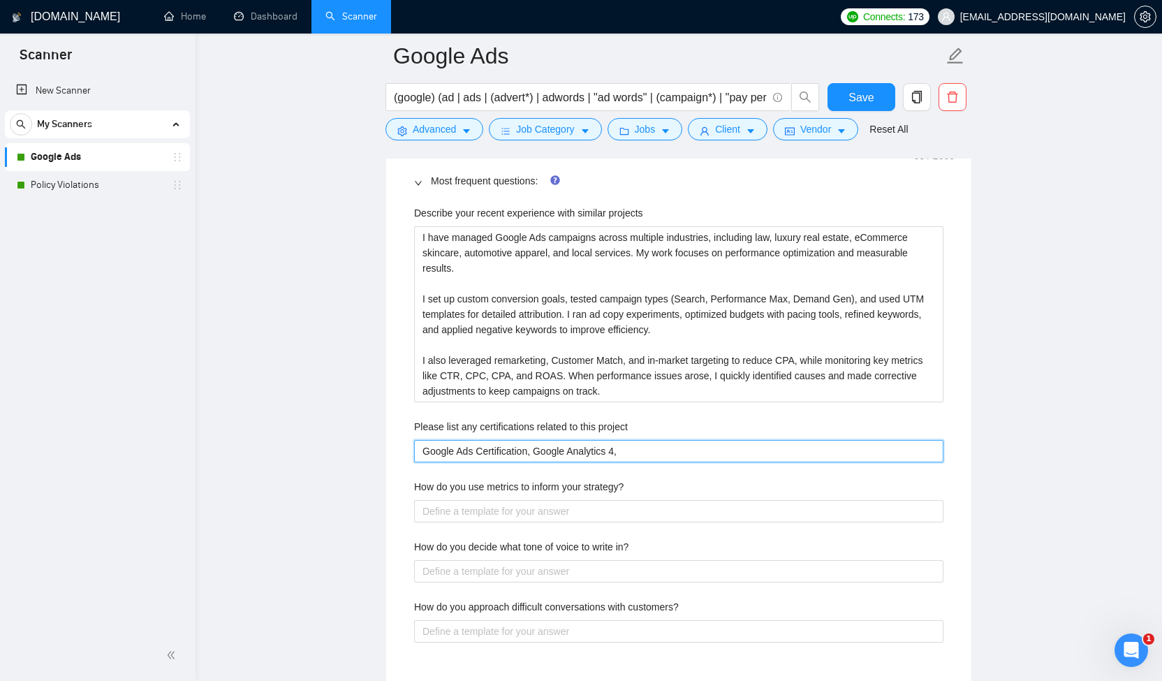
type project "Google Ads Certification, Google Analytics 4, G"
type project "Google Ads Certification, Google Analytics 4, Go"
type project "Google Ads Certification, Google Analytics 4, Goo"
type project "Google Ads Certification, Google Analytics 4, Goog"
type project "Google Ads Certification, Google Analytics 4, Googl"
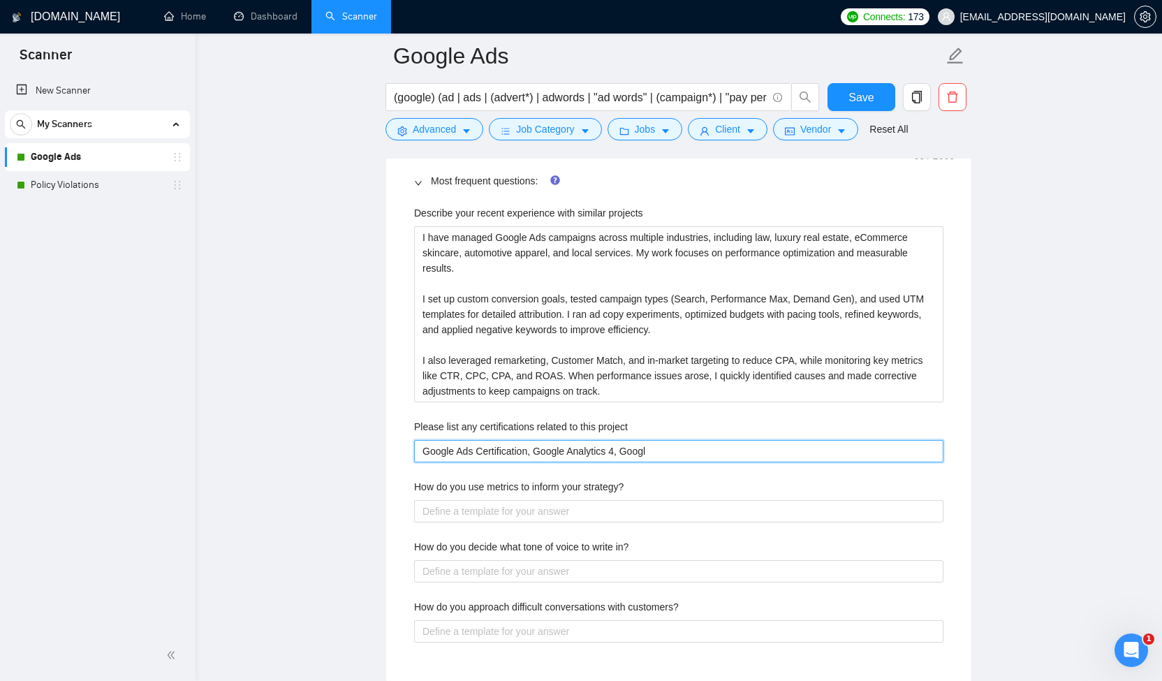
type project "Google Ads Certification, Google Analytics 4, Google"
type project "Google Ads Certification, Google Analytics 4, Google V"
type project "Google Ads Certification, Google Analytics 4, Google Vi"
type project "Google Ads Certification, Google Analytics 4, Google Vid"
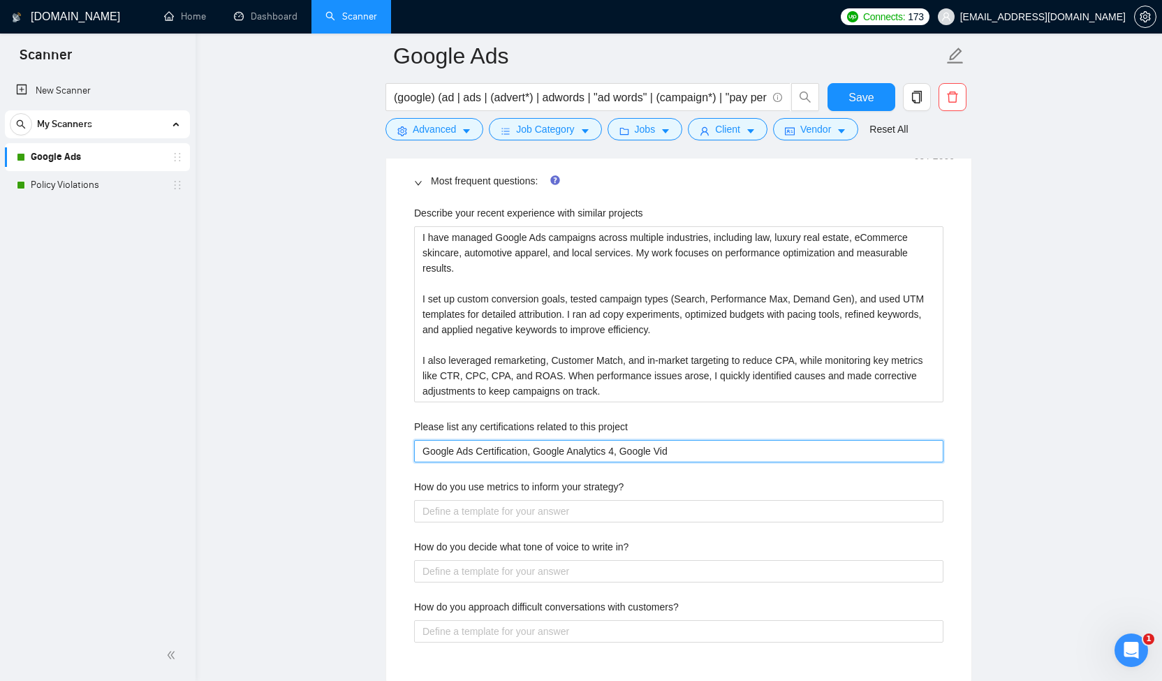
type project "Google Ads Certification, Google Analytics 4, Google Vide"
type project "Google Ads Certification, Google Analytics 4, Google Video"
type project "Google Ads Certification, Google Analytics 4, Google Video A"
type project "Google Ads Certification, Google Analytics 4, Google Video Ad"
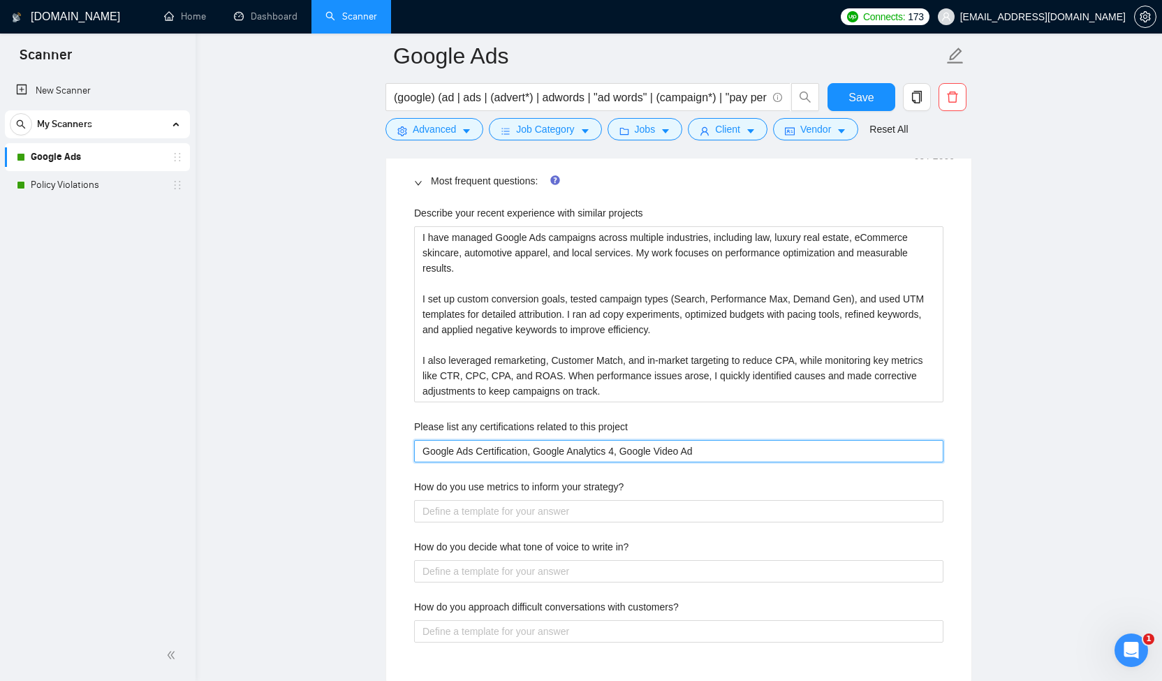
type project "Google Ads Certification, Google Analytics 4, Google Video Ads"
type project "Google Ads Certification, Google Analytics 4, Google Video Ads C"
type project "Google Ads Certification, Google Analytics 4, Google Video Ads Ce"
type project "Google Ads Certification, Google Analytics 4, Google Video Ads Cer"
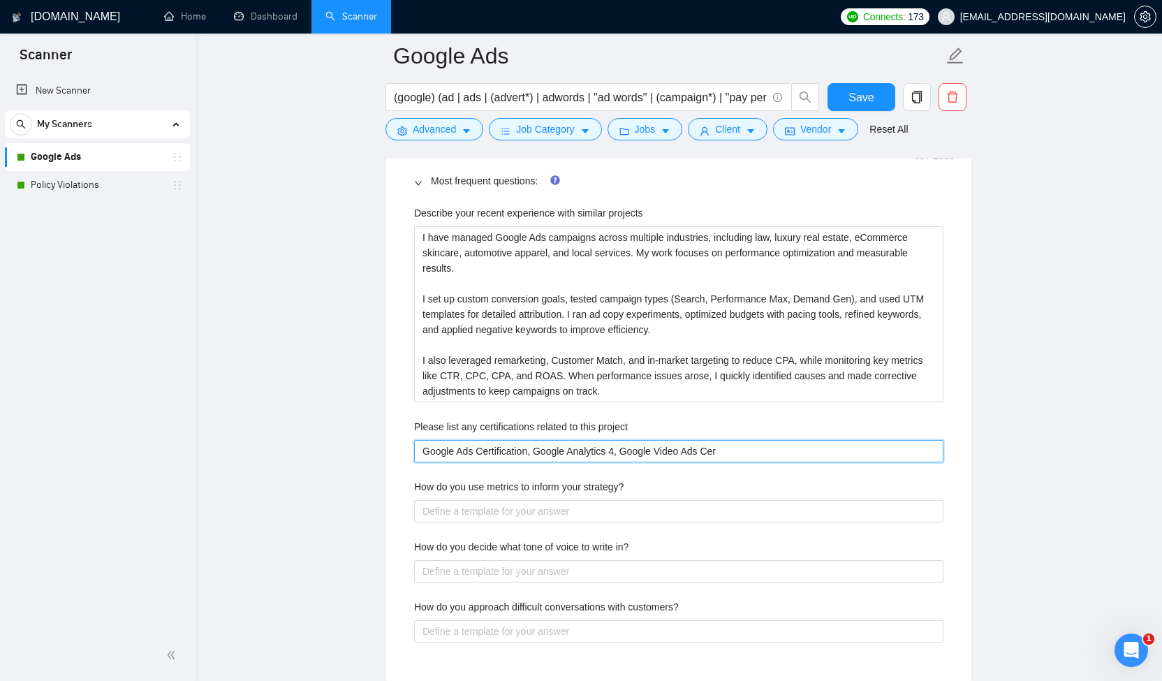
type project "Google Ads Certification, Google Analytics 4, Google Video Ads Cert"
type project "Google Ads Certification, Google Analytics 4, Google Video Ads Certi"
type project "Google Ads Certification, Google Analytics 4, Google Video Ads Certif"
type project "Google Ads Certification, Google Analytics 4, Google Video Ads Certifi"
type project "Google Ads Certification, Google Analytics 4, Google Video Ads Certific"
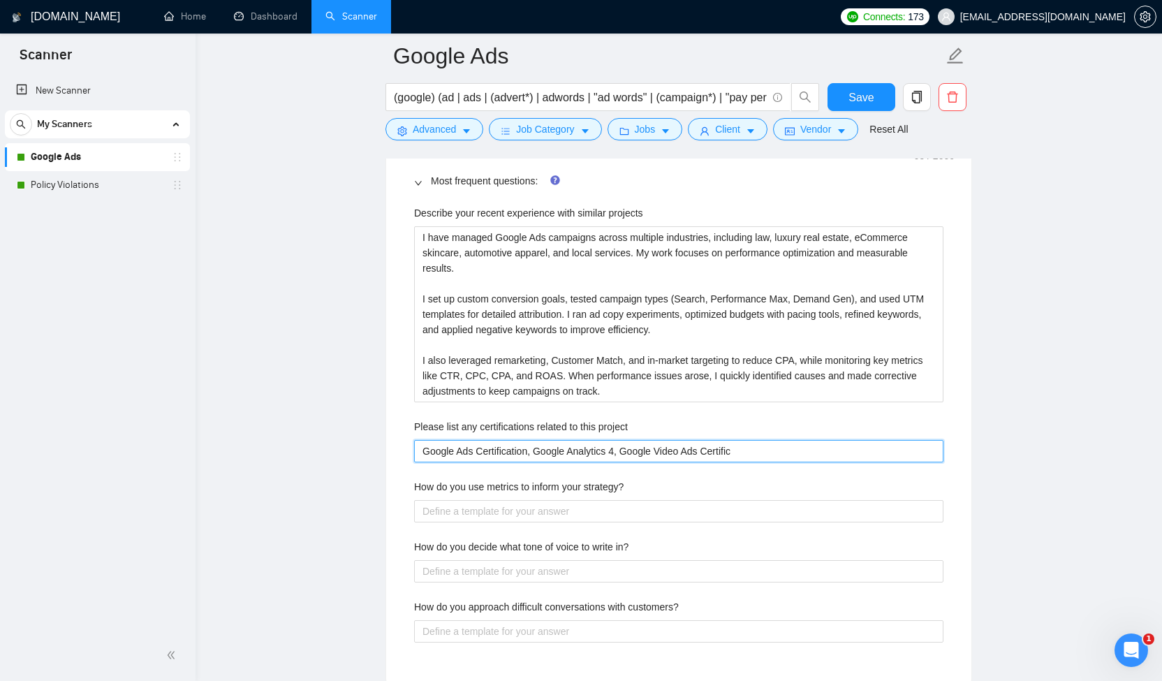
type project "Google Ads Certification, Google Analytics 4, Google Video Ads Certifica"
type project "Google Ads Certification, Google Analytics 4, Google Video Ads Certificat"
type project "Google Ads Certification, Google Analytics 4, Google Video Ads Certificati"
type project "Google Ads Certification, Google Analytics 4, Google Video Ads Certificatio"
type project "Google Ads Certification, Google Analytics 4, Google Video Ads Certification"
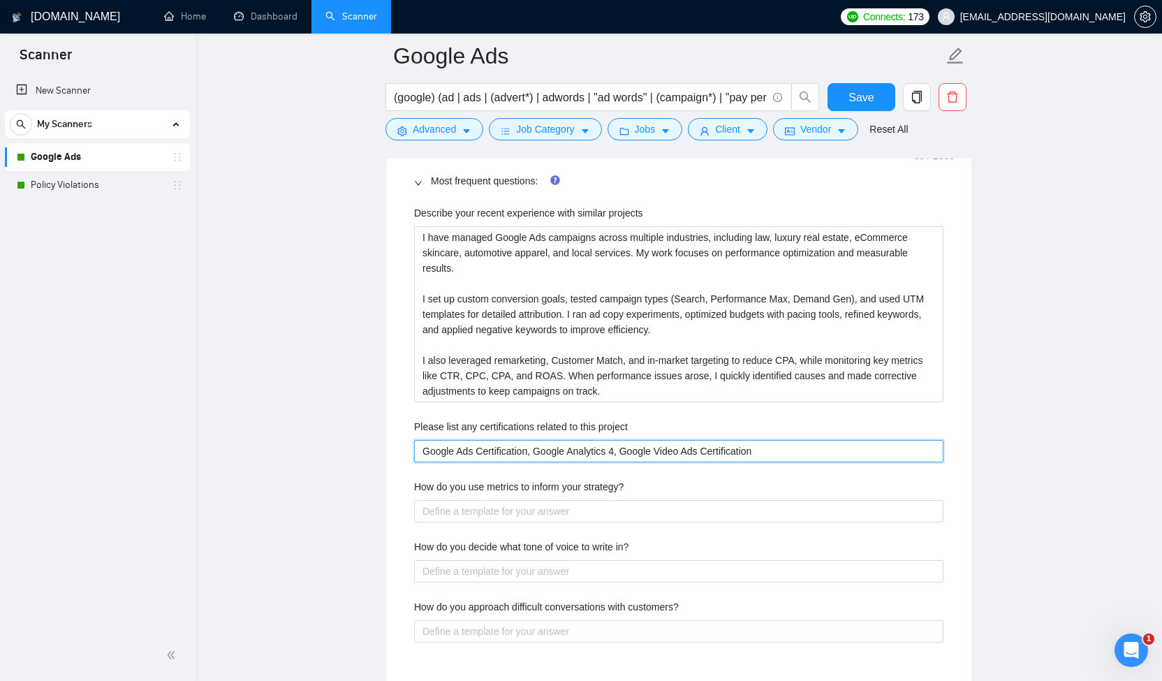
type project "Google Ads Certification, Google Analytics 4, Google Video Ads Certification,"
type project "Google Ads Certification, Google Analytics 4, Google Video Ads Certification, G"
type project "Google Ads Certification, Google Analytics 4, Google Video Ads Certification, Go"
type project "Google Ads Certification, Google Analytics 4, Google Video Ads Certification, G…"
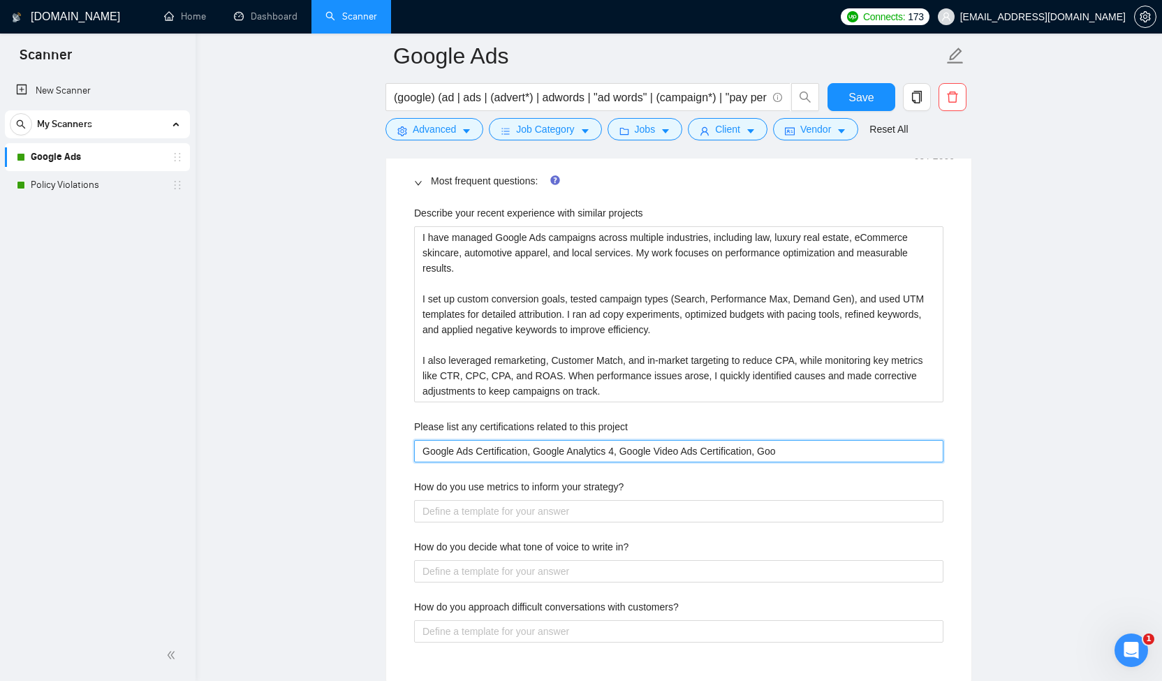
type project "Google Ads Certification, Google Analytics 4, Google Video Ads Certification, G…"
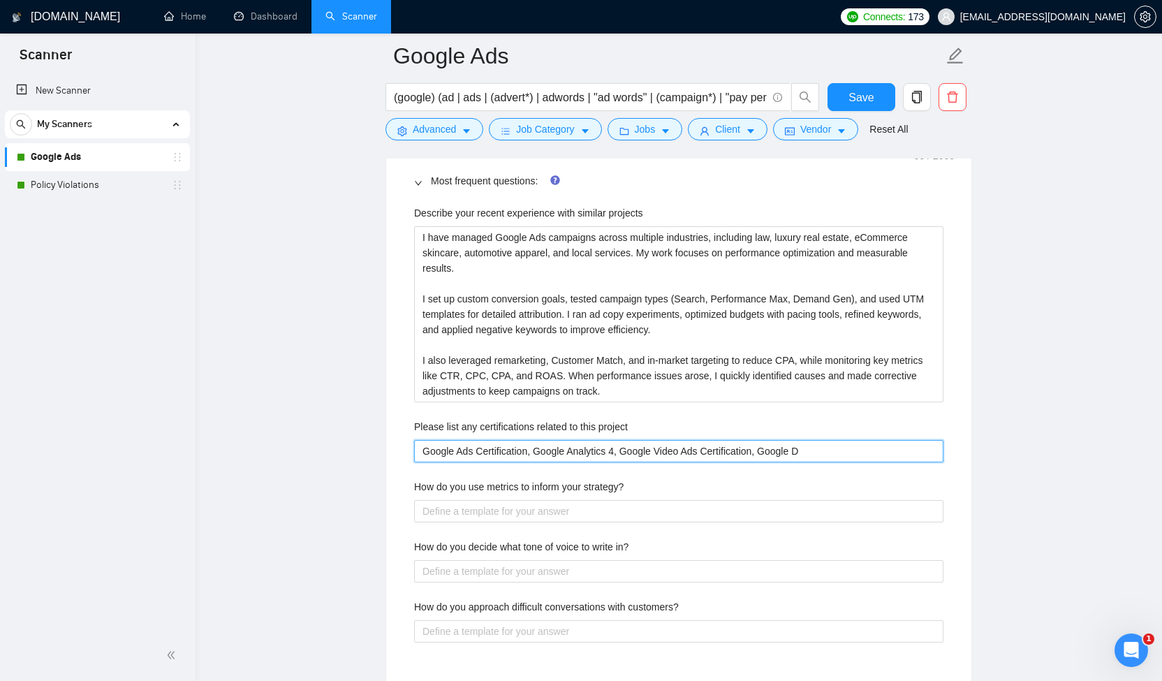
type project "Google Ads Certification, Google Analytics 4, Google Video Ads Certification, G…"
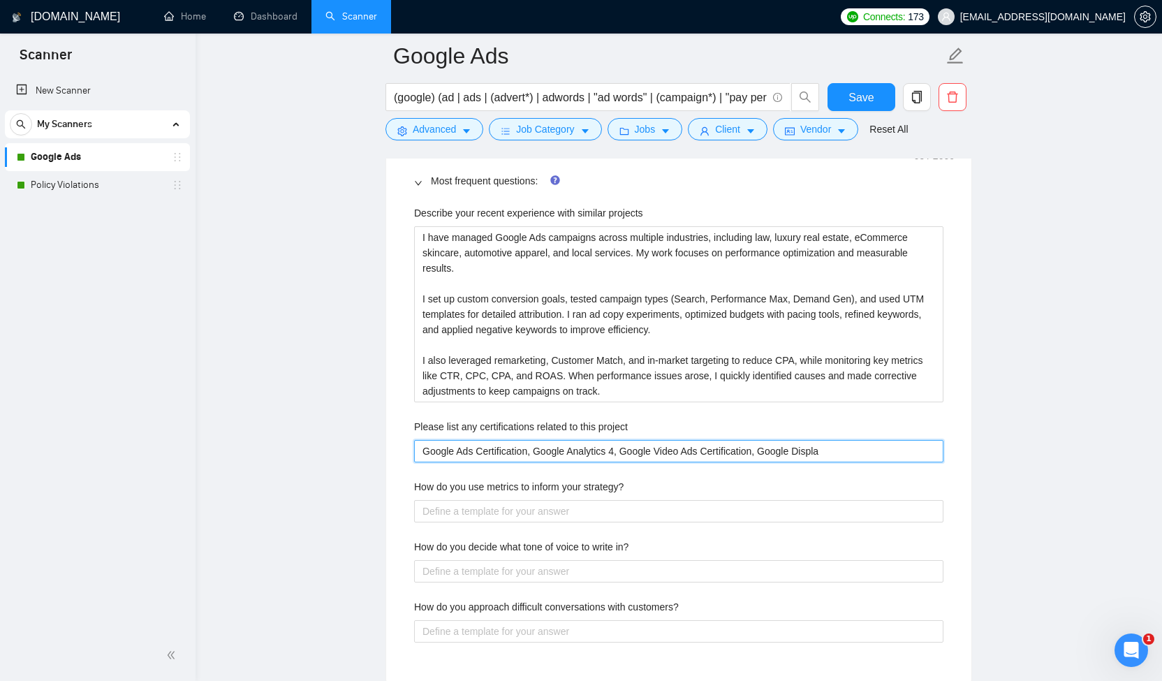
type project "Google Ads Certification, Google Analytics 4, Google Video Ads Certification, G…"
click at [479, 506] on strategy\? "How do you use metrics to inform your strategy?" at bounding box center [678, 511] width 529 height 22
drag, startPoint x: 412, startPoint y: 483, endPoint x: 654, endPoint y: 482, distance: 242.3
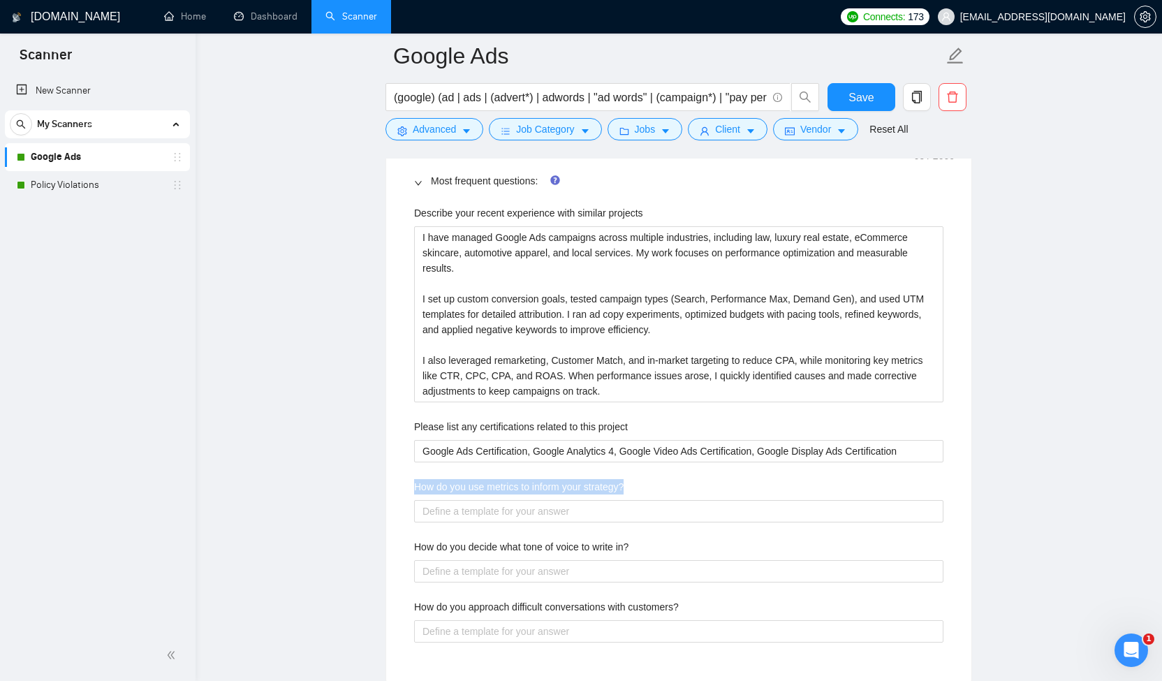
click at [654, 482] on div "Describe your recent experience with similar projects I have managed Google Ads…" at bounding box center [679, 432] width 552 height 471
copy label "How do you use metrics to inform your strategy?"
click at [468, 510] on strategy\? "How do you use metrics to inform your strategy?" at bounding box center [678, 511] width 529 height 22
paste strategy\? "I use metrics as the foundation for shaping and adjusting my strategy. By track…"
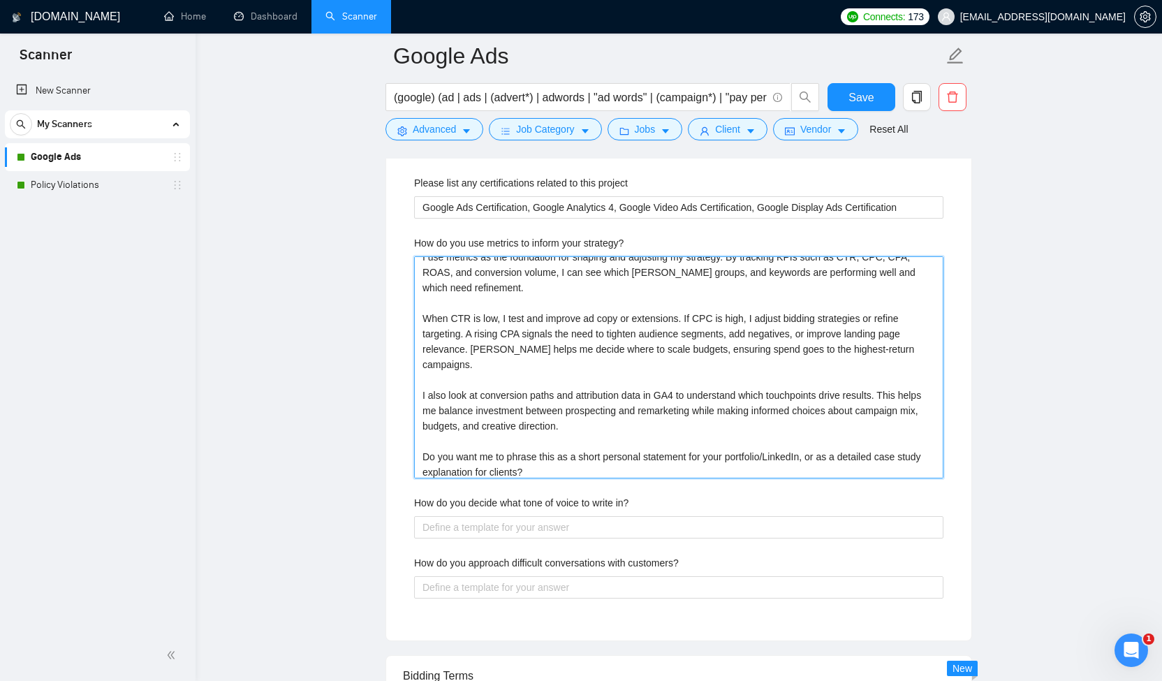
scroll to position [15, 0]
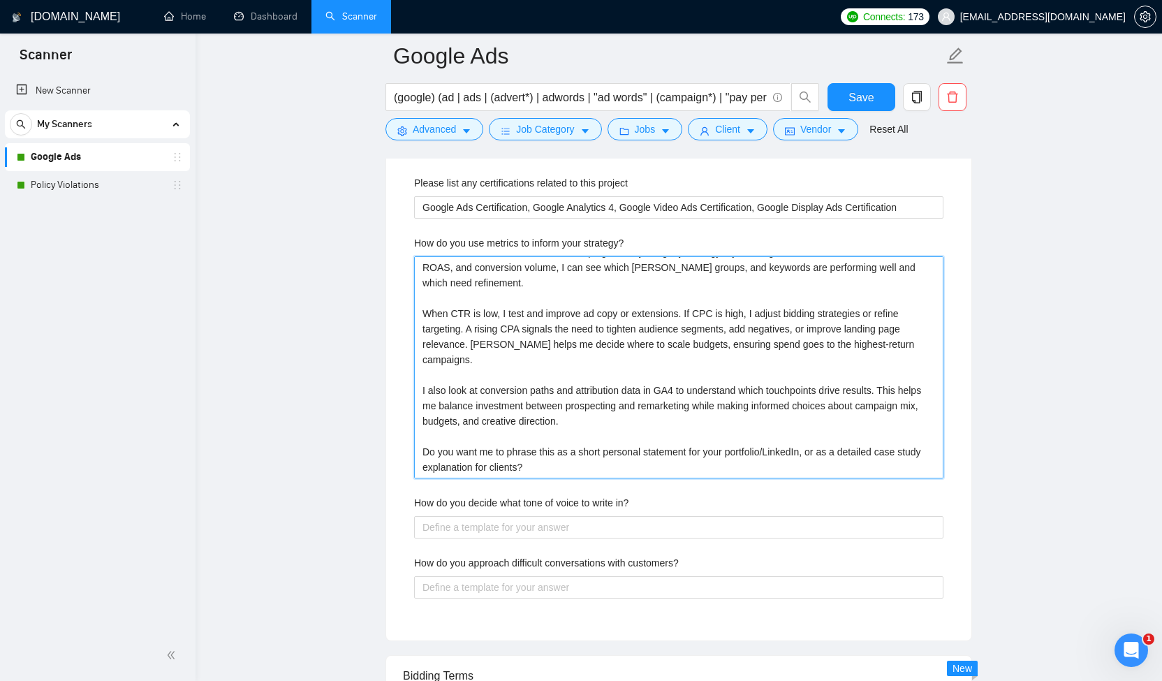
drag, startPoint x: 423, startPoint y: 447, endPoint x: 623, endPoint y: 481, distance: 202.6
click at [623, 481] on div "Describe your recent experience with similar projects I have managed Google Ads…" at bounding box center [679, 288] width 552 height 670
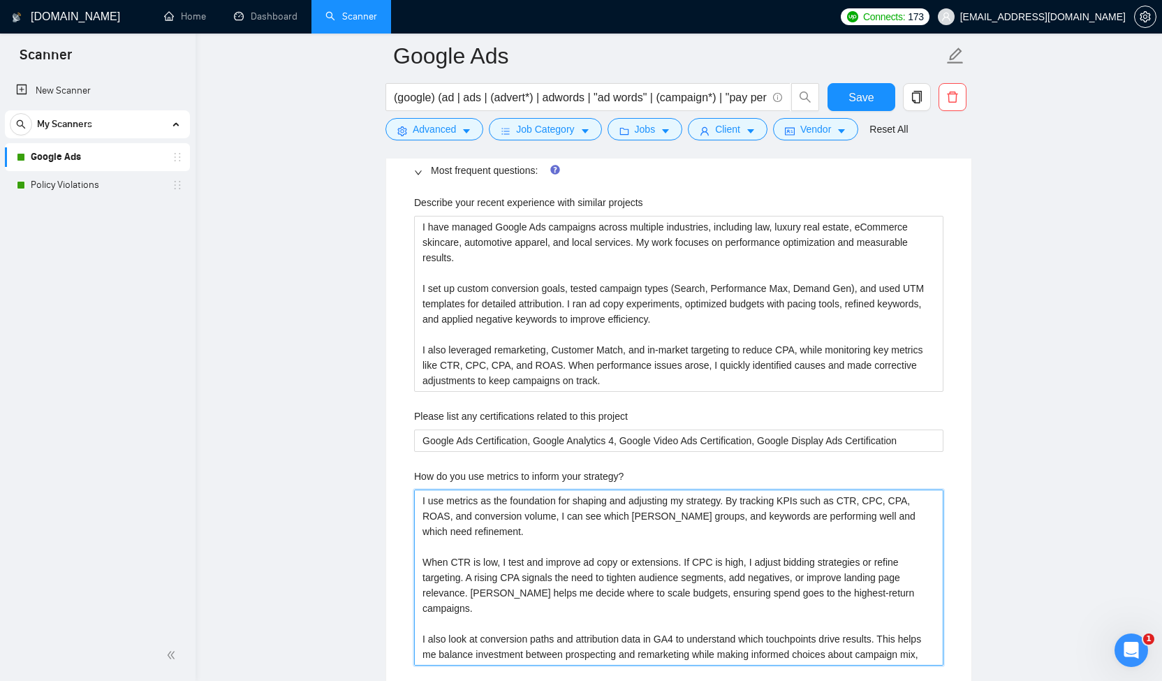
scroll to position [2110, 0]
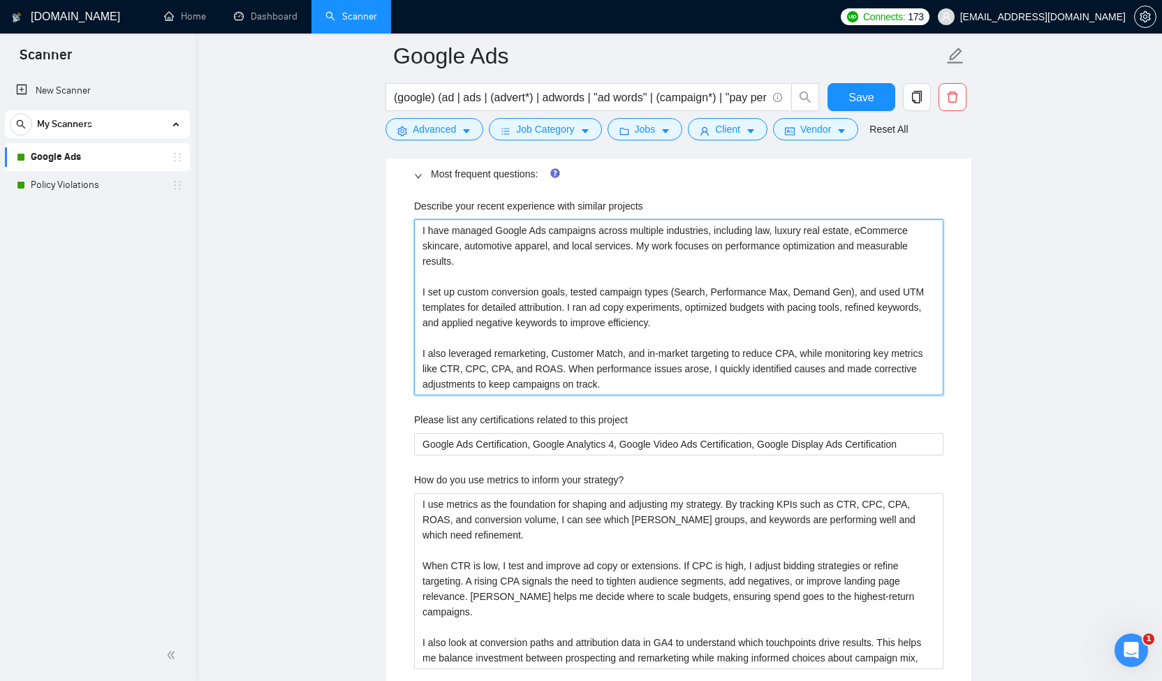
click at [670, 357] on projects "I have managed Google Ads campaigns across multiple industries, including law, …" at bounding box center [678, 307] width 529 height 176
click at [659, 383] on projects "I have managed Google Ads campaigns across multiple industries, including law, …" at bounding box center [678, 307] width 529 height 176
click at [466, 277] on projects "I have managed Google Ads campaigns across multiple industries, including law, …" at bounding box center [678, 307] width 529 height 176
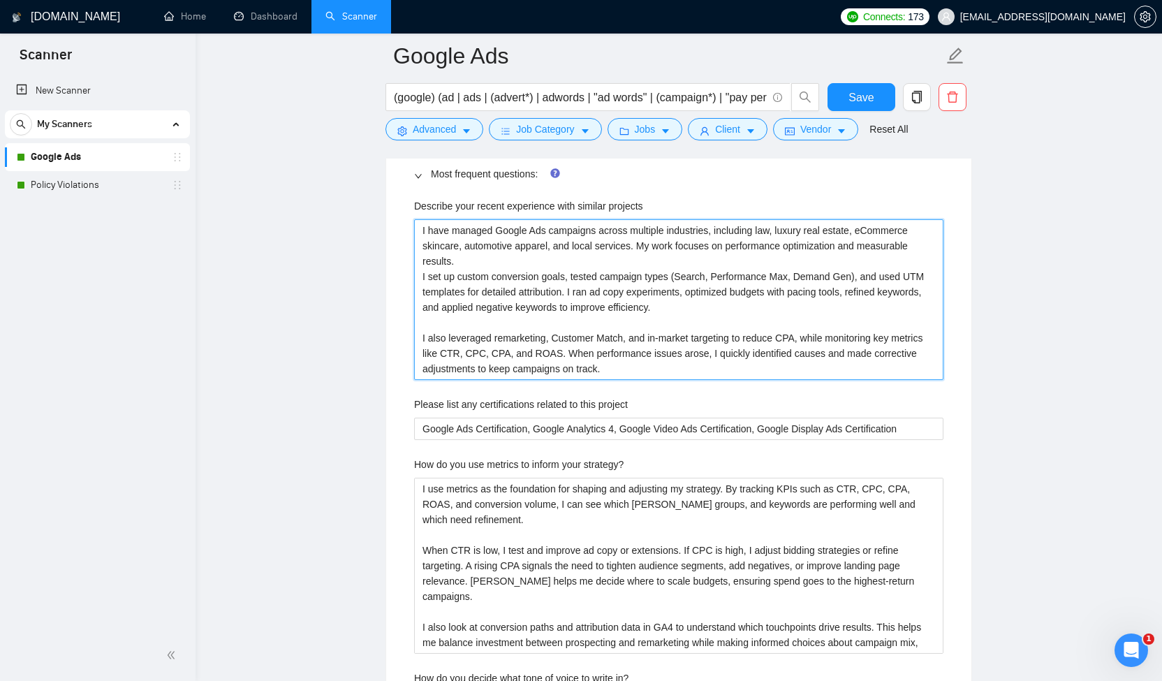
click at [443, 321] on projects "I have managed Google Ads campaigns across multiple industries, including law, …" at bounding box center [678, 299] width 529 height 161
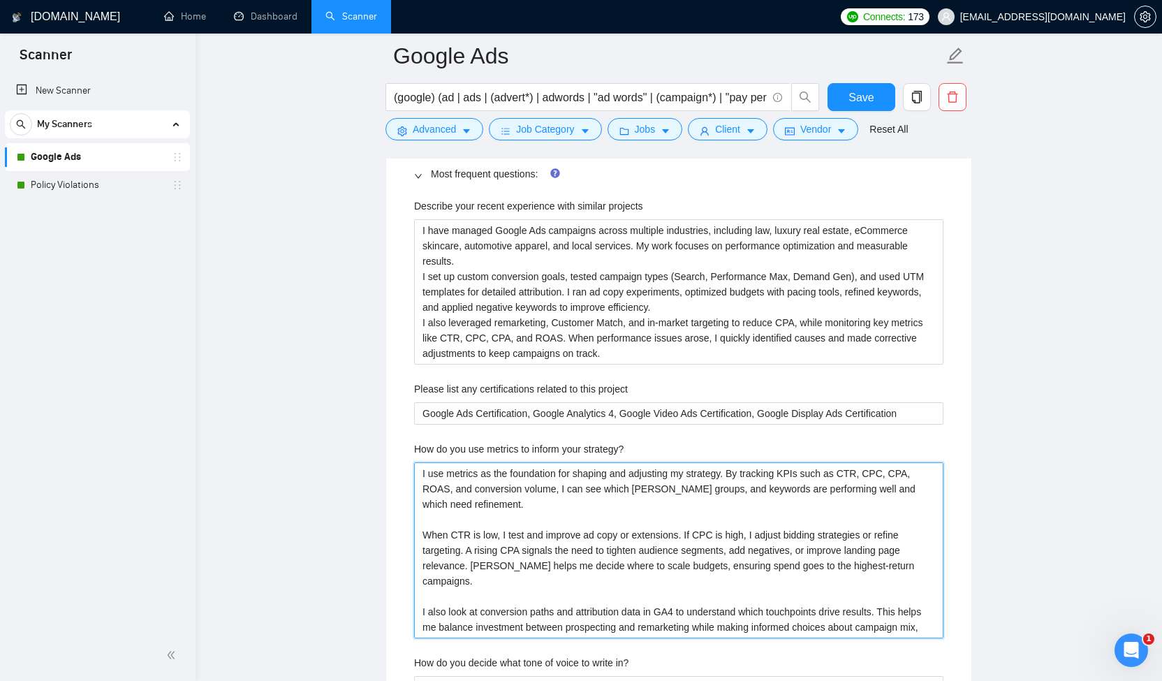
click at [448, 522] on strategy\? "I use metrics as the foundation for shaping and adjusting my strategy. By track…" at bounding box center [678, 550] width 529 height 176
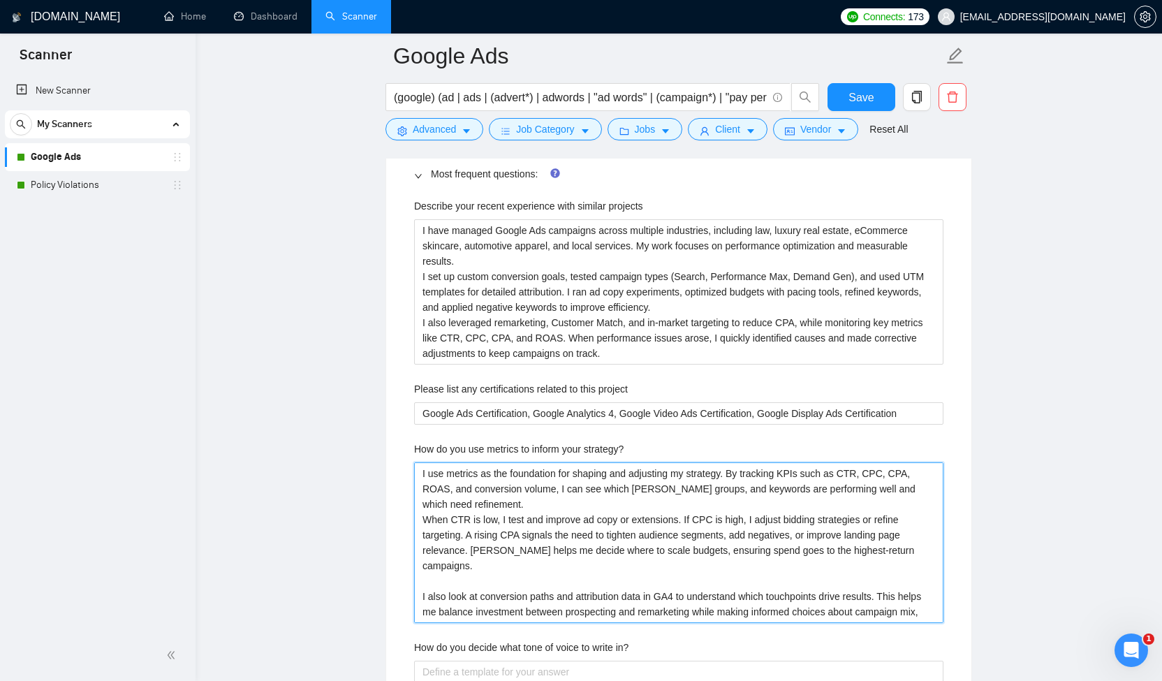
click at [448, 557] on strategy\? "I use metrics as the foundation for shaping and adjusting my strategy. By track…" at bounding box center [678, 542] width 529 height 161
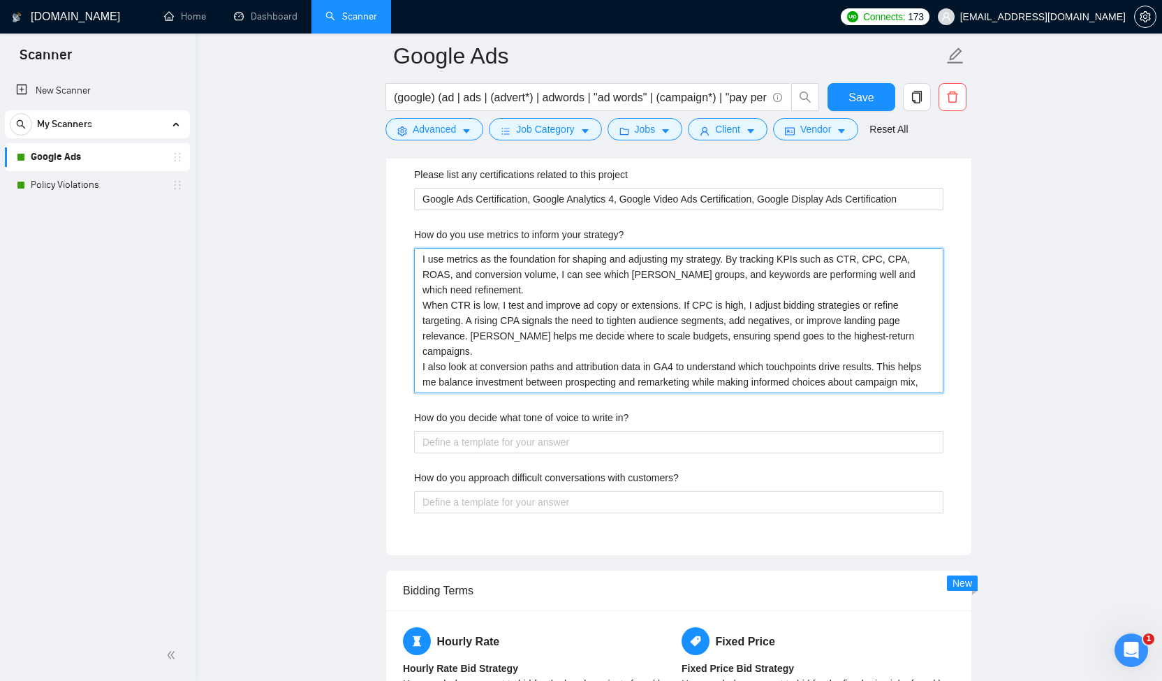
scroll to position [2326, 0]
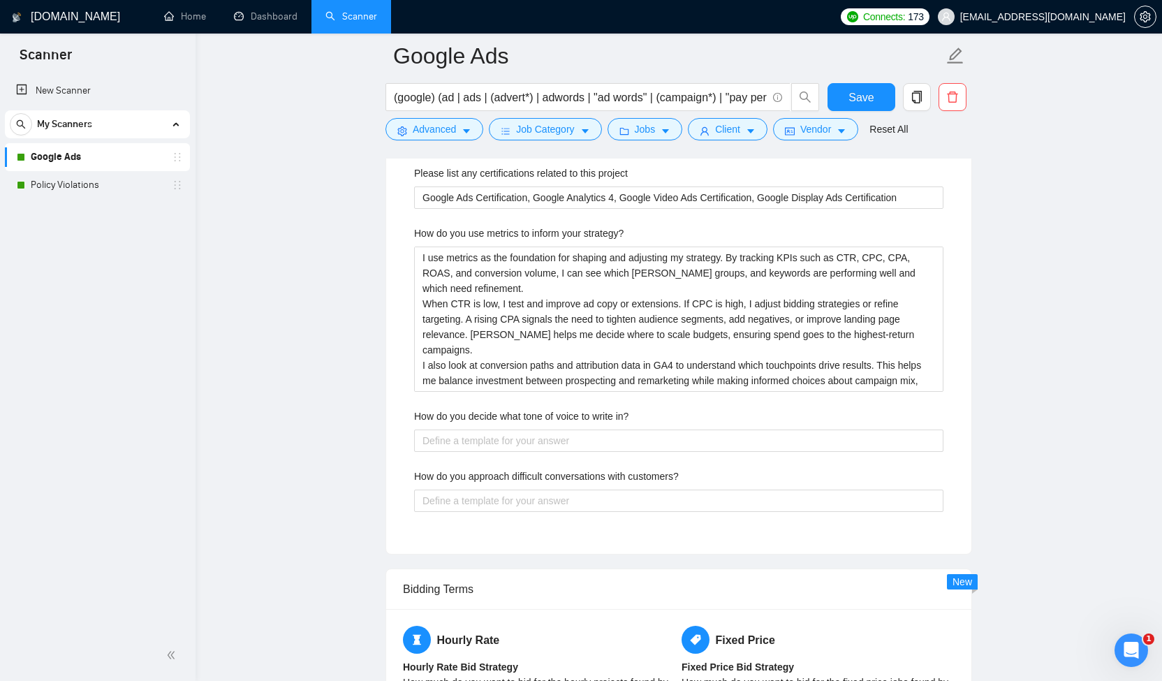
click at [415, 413] on label "How do you decide what tone of voice to write in?" at bounding box center [521, 416] width 214 height 15
click at [415, 429] on in\? "How do you decide what tone of voice to write in?" at bounding box center [678, 440] width 529 height 22
drag, startPoint x: 415, startPoint y: 415, endPoint x: 682, endPoint y: 409, distance: 266.8
click at [682, 409] on div "How do you decide what tone of voice to write in?" at bounding box center [678, 419] width 529 height 21
copy label "How do you decide what tone of voice to write in?"
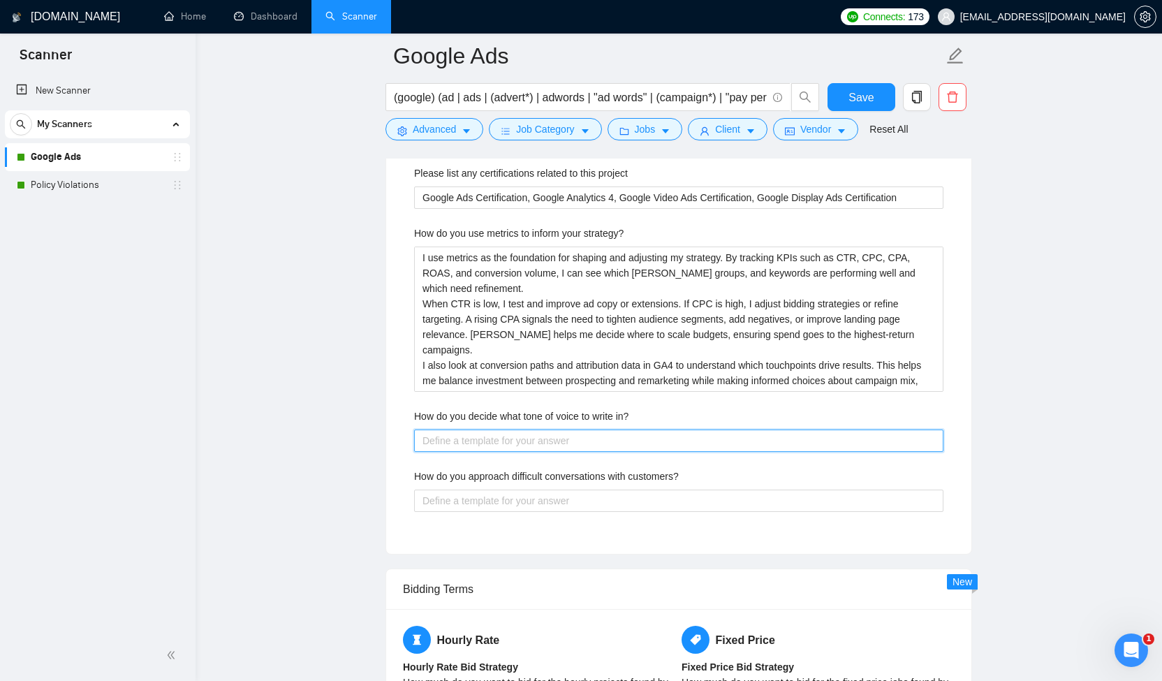
click at [497, 439] on in\? "How do you decide what tone of voice to write in?" at bounding box center [678, 440] width 529 height 22
paste in\? "I decide on the tone of voice by aligning it with three main factors: 1. Audien…"
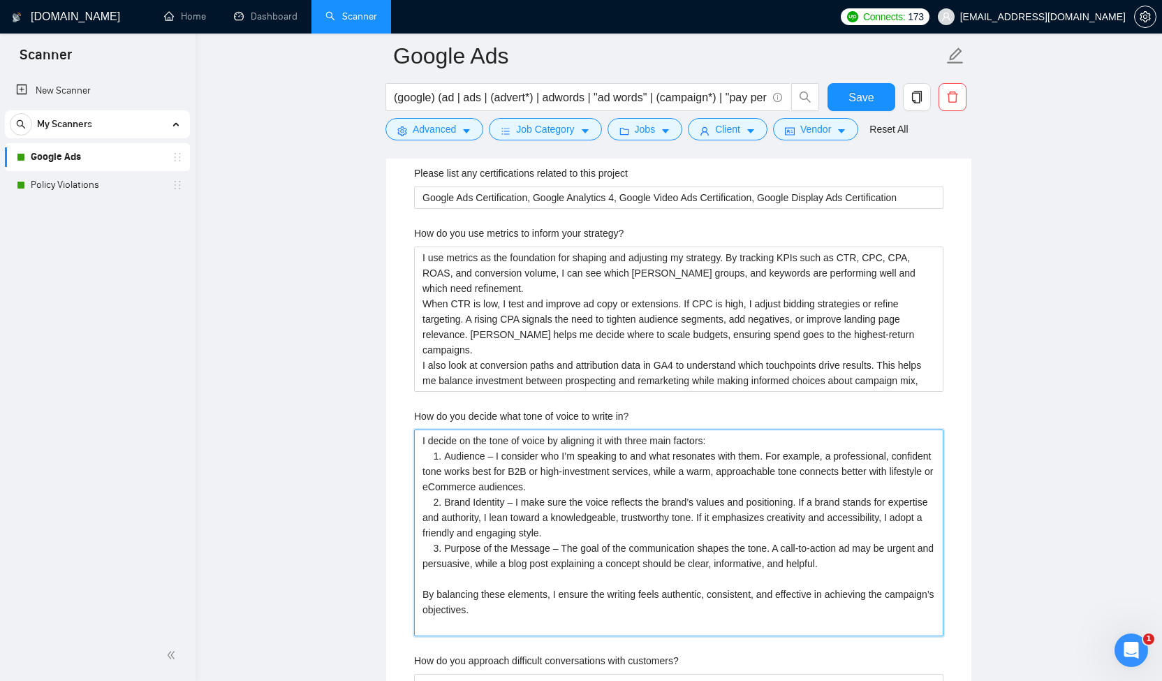
click at [429, 585] on in\? "I decide on the tone of voice by aligning it with three main factors: 1. Audien…" at bounding box center [678, 532] width 529 height 207
click at [427, 573] on in\? "I decide on the tone of voice by aligning it with three main factors: 1. Audien…" at bounding box center [678, 532] width 529 height 207
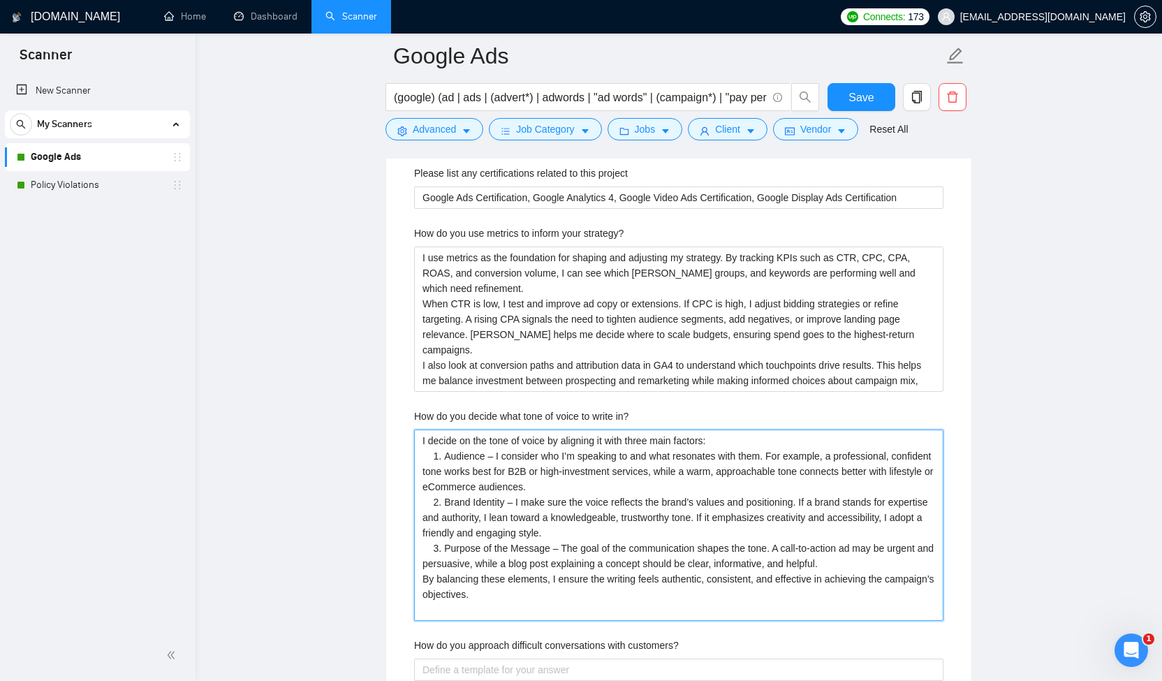
click at [422, 608] on in\? "I decide on the tone of voice by aligning it with three main factors: 1. Audien…" at bounding box center [678, 524] width 529 height 191
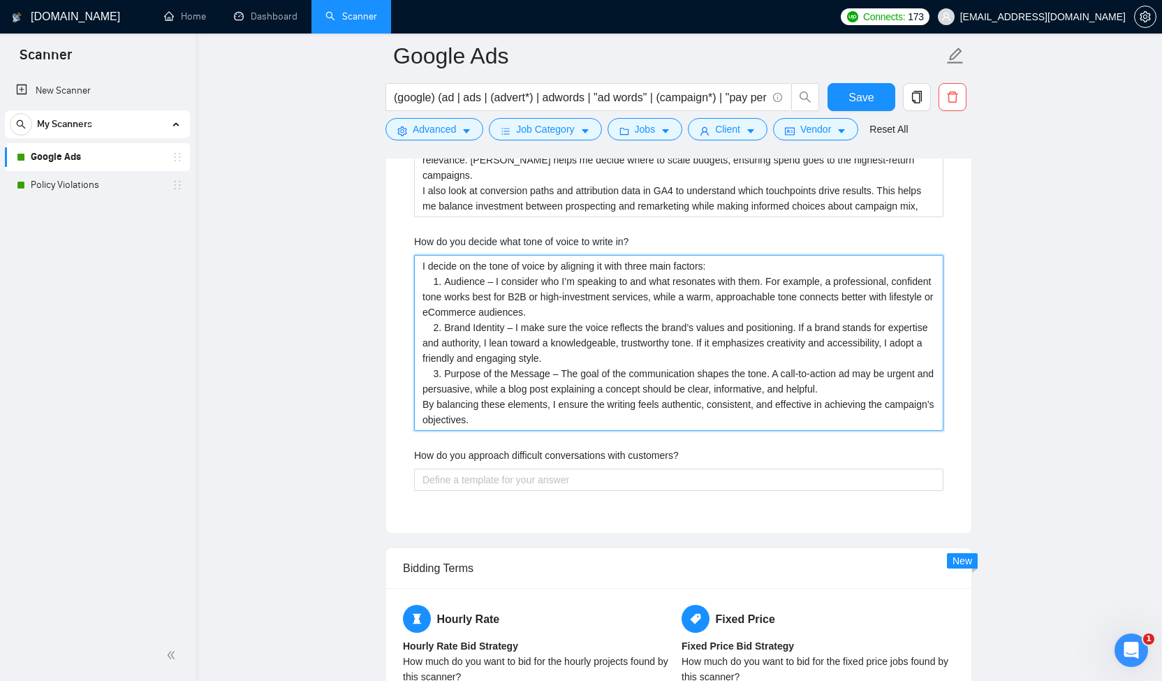
scroll to position [2541, 0]
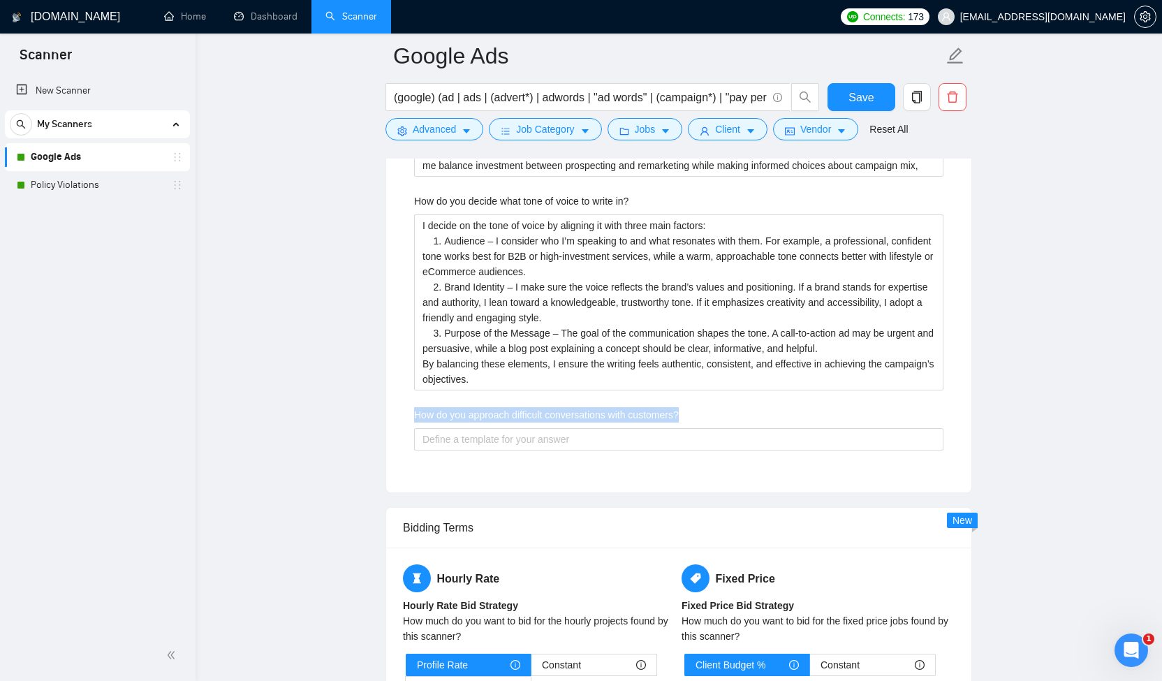
drag, startPoint x: 413, startPoint y: 411, endPoint x: 695, endPoint y: 410, distance: 281.4
click at [695, 410] on div "Describe your recent experience with similar projects I have managed Google Ads…" at bounding box center [679, 117] width 552 height 716
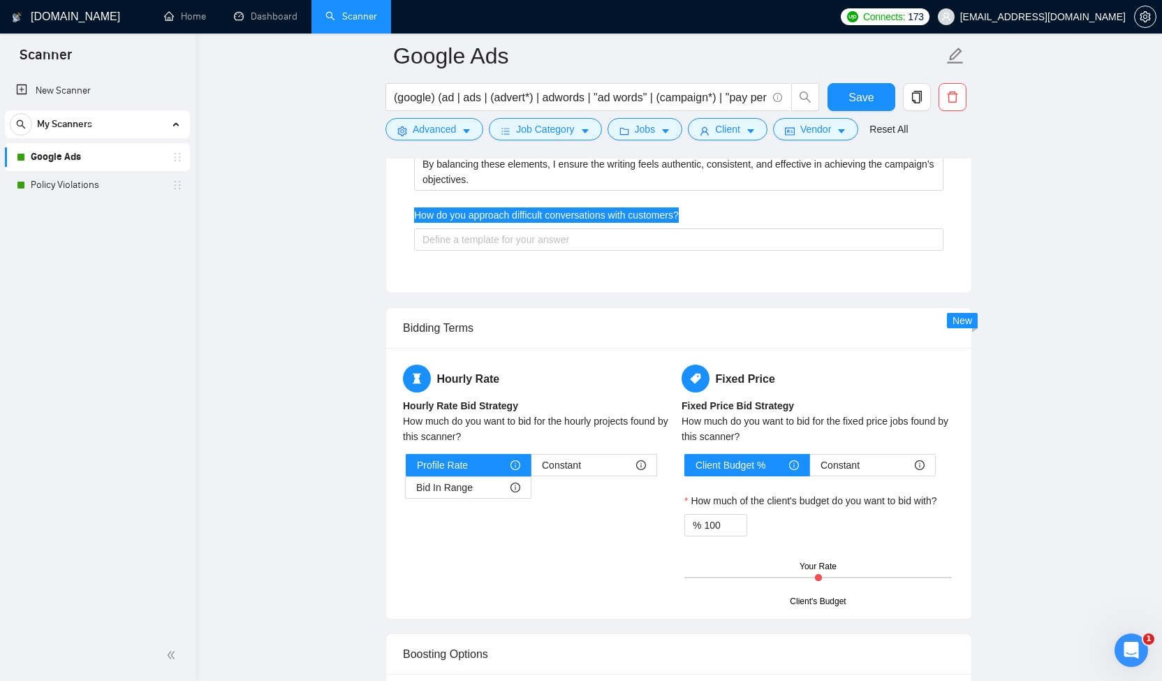
scroll to position [2746, 0]
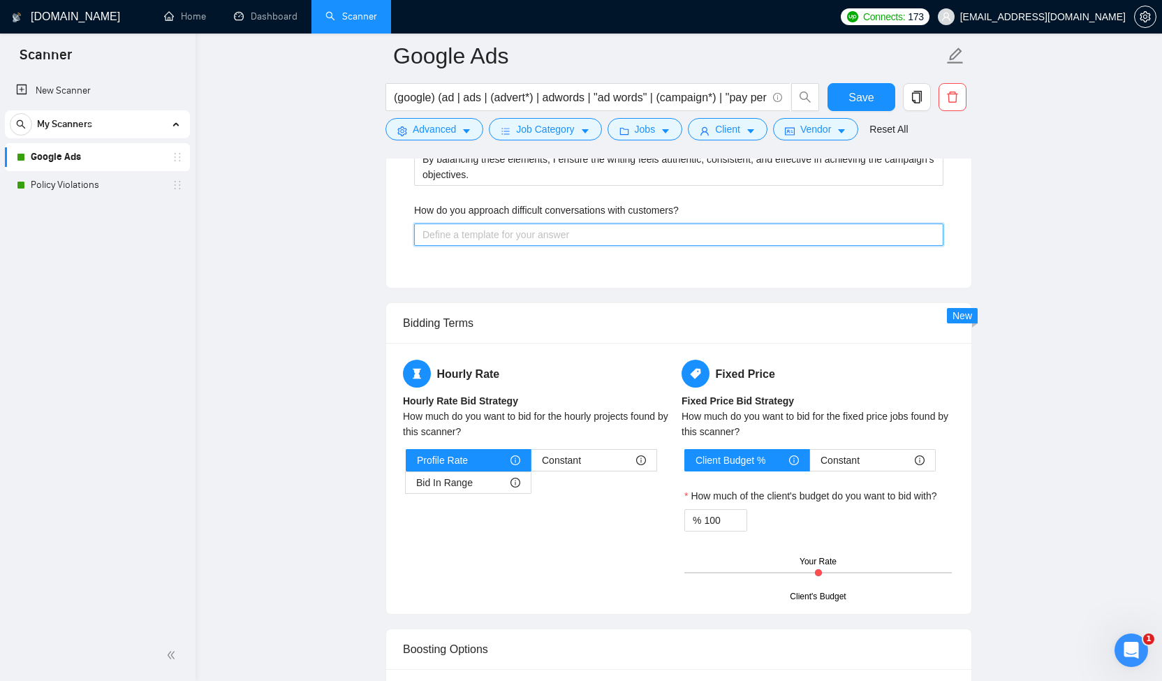
click at [521, 235] on customers\? "How do you approach difficult conversations with customers?" at bounding box center [678, 234] width 529 height 22
paste customers\? "I approach difficult conversations with customers by staying calm, professional…"
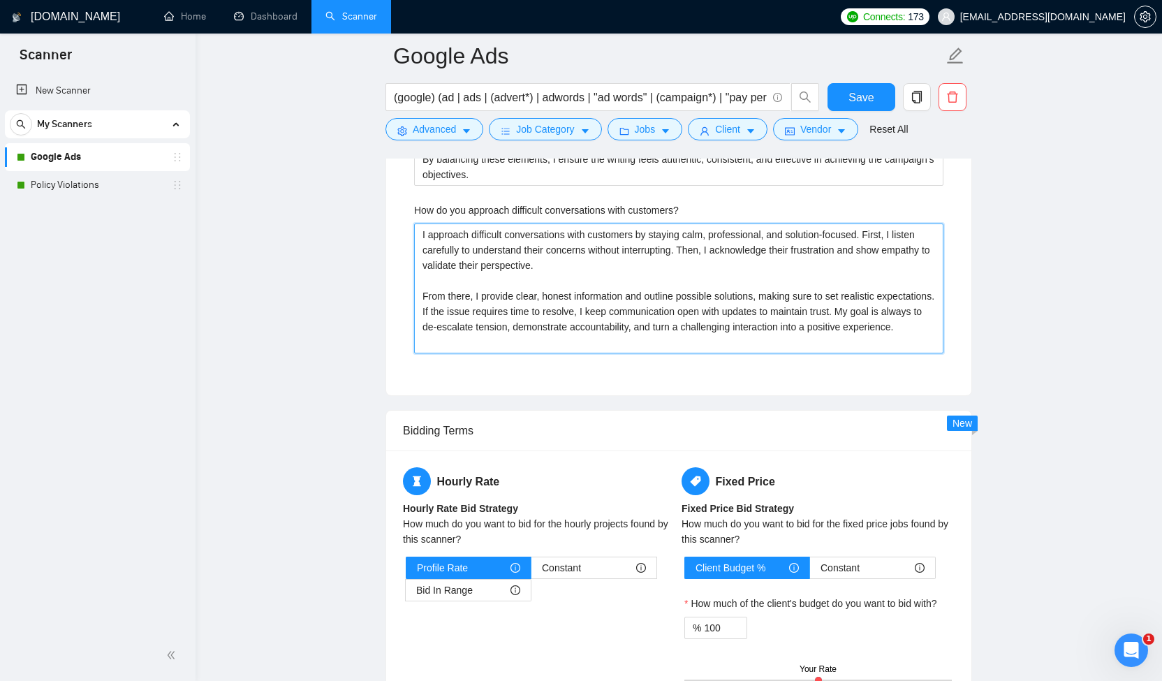
click at [471, 279] on customers\? "I approach difficult conversations with customers by staying calm, professional…" at bounding box center [678, 288] width 529 height 130
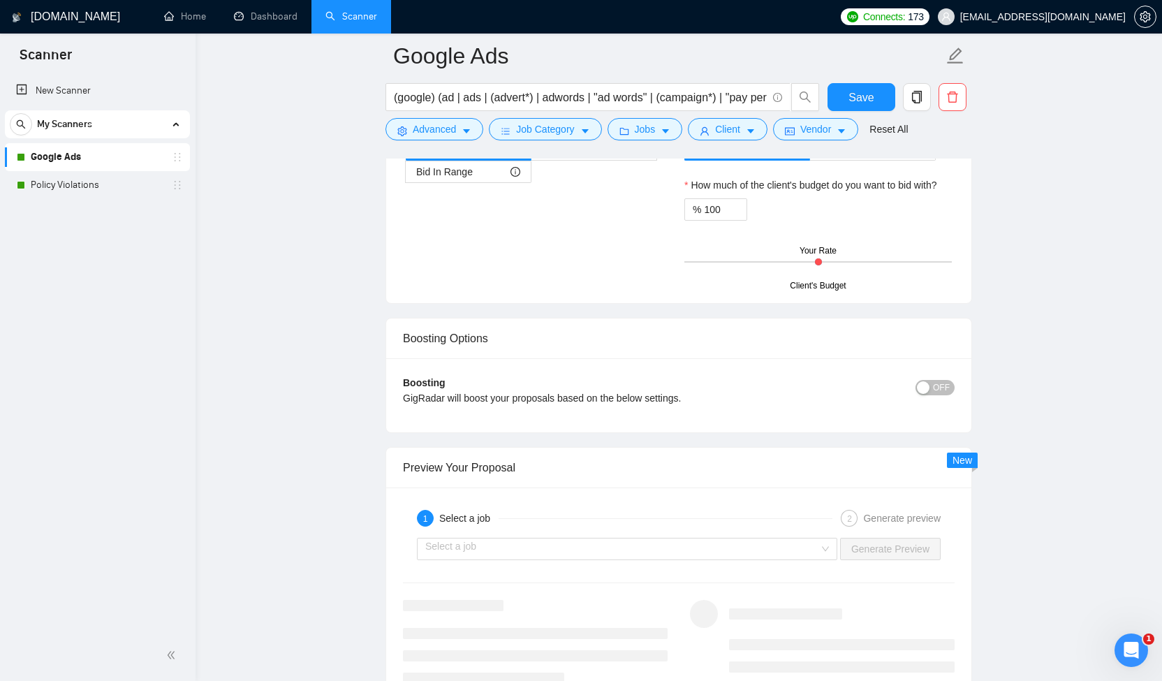
scroll to position [3161, 0]
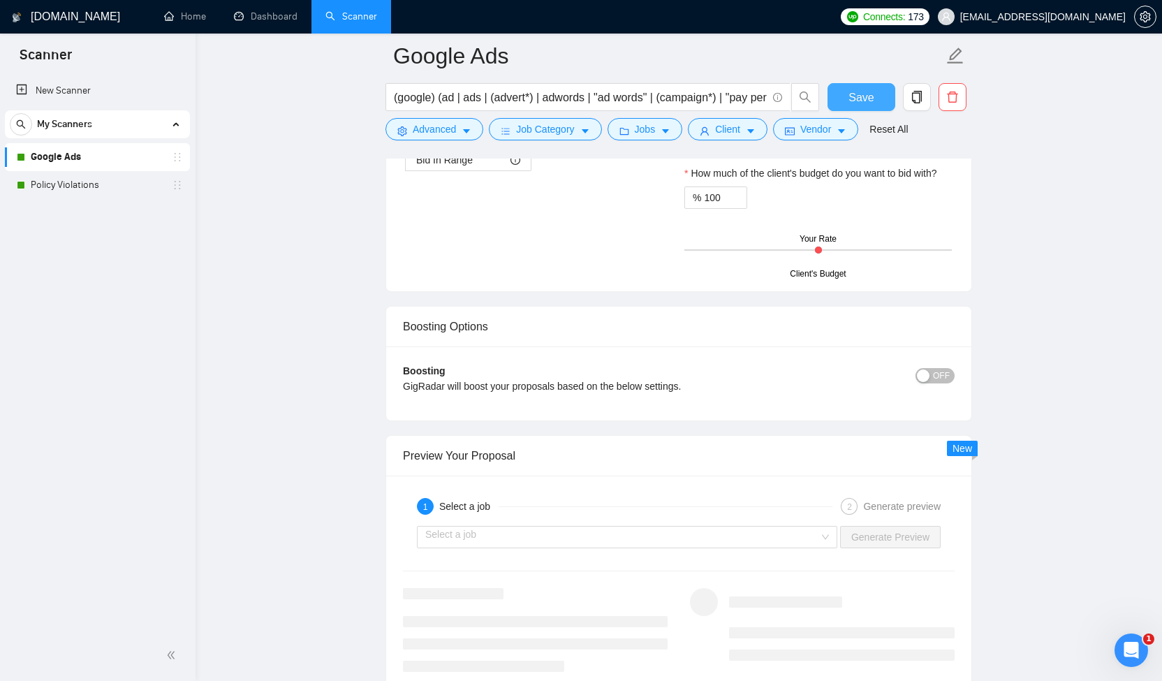
click at [861, 96] on span "Save" at bounding box center [860, 97] width 25 height 17
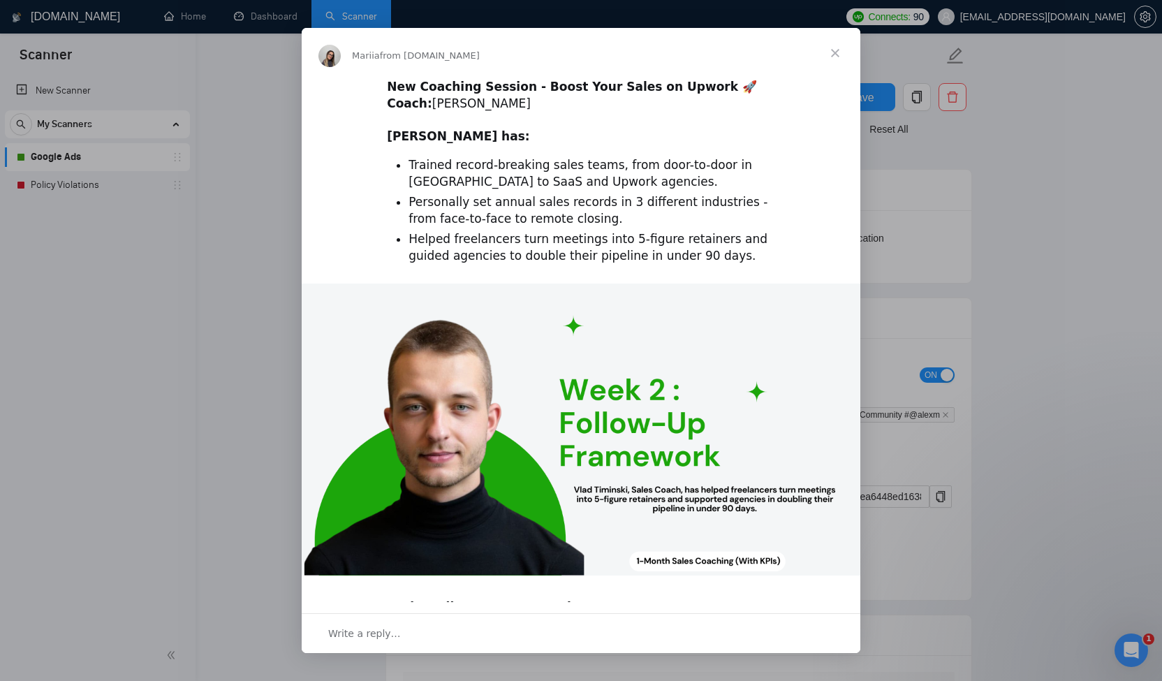
scroll to position [0, 0]
click at [835, 57] on span "Close" at bounding box center [835, 53] width 50 height 50
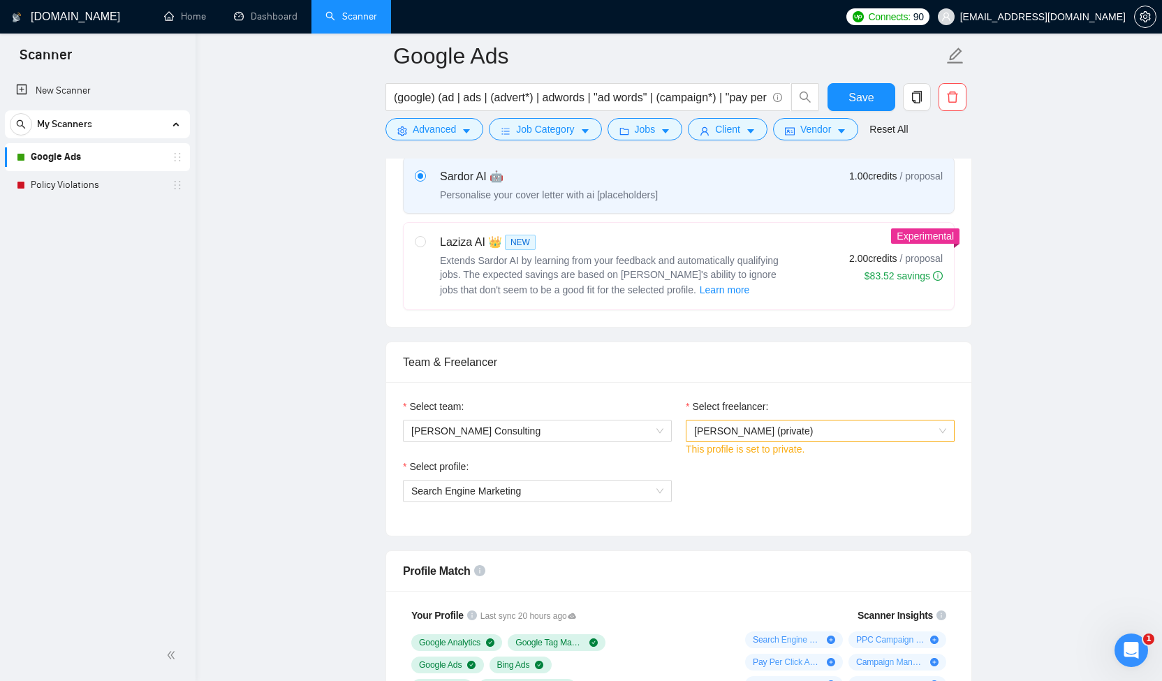
scroll to position [498, 0]
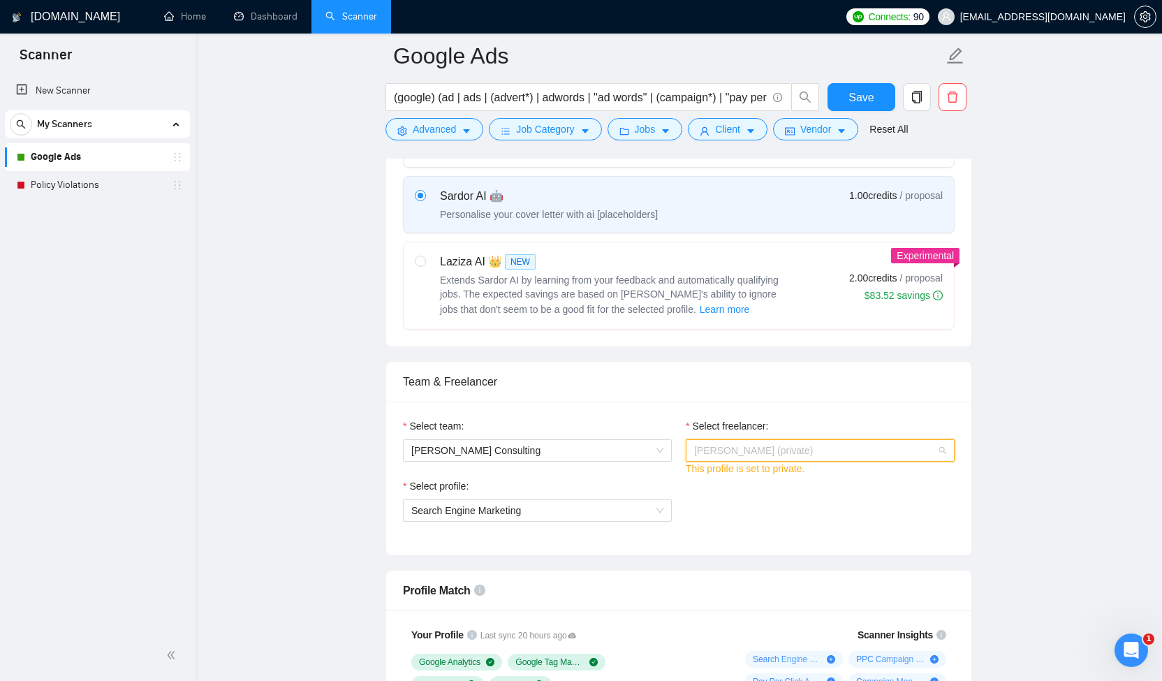
click at [893, 447] on span "[PERSON_NAME] (private)" at bounding box center [820, 450] width 252 height 21
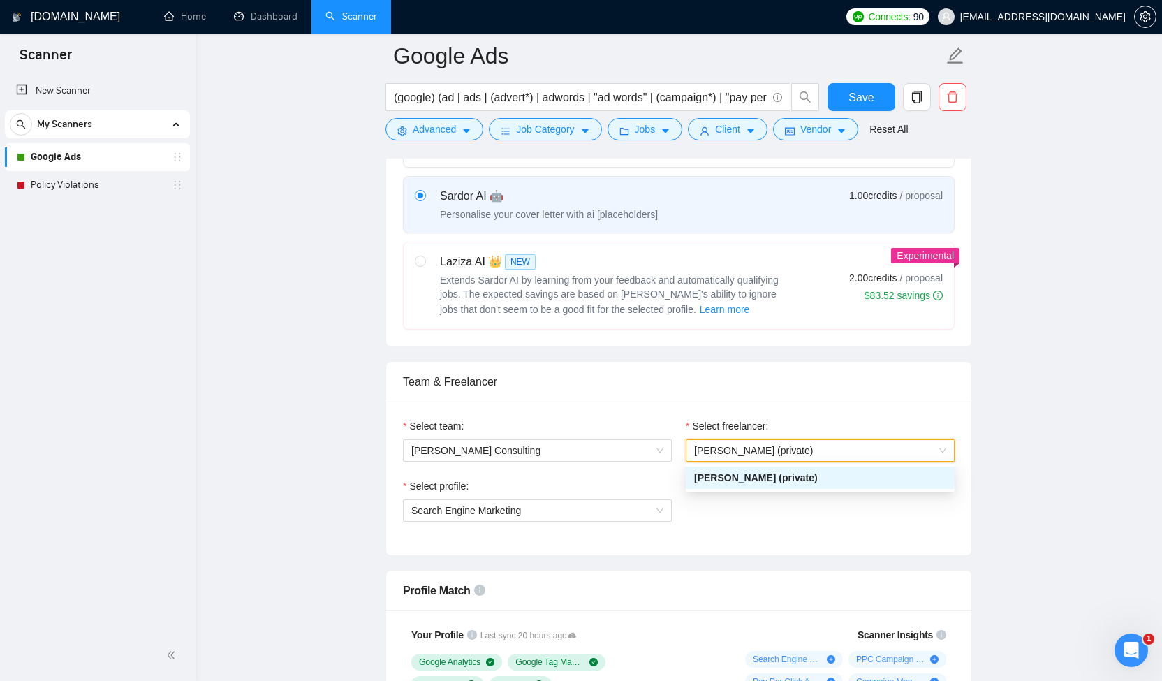
click at [893, 447] on span "[PERSON_NAME] (private)" at bounding box center [820, 450] width 252 height 21
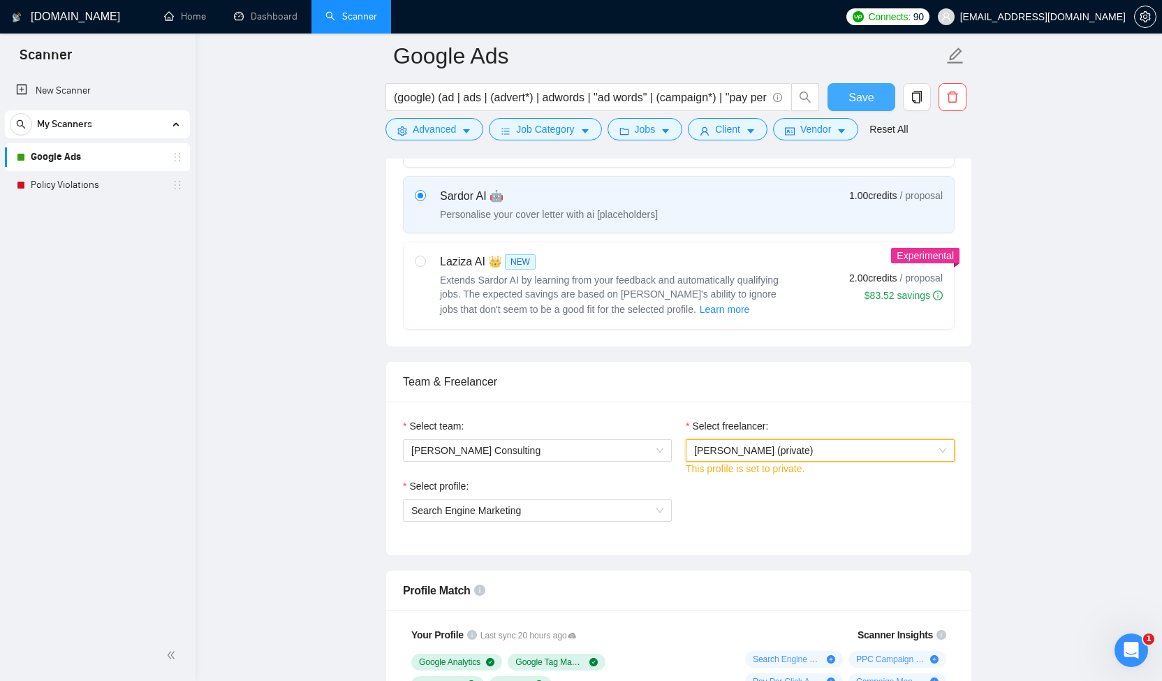
click at [869, 98] on span "Save" at bounding box center [860, 97] width 25 height 17
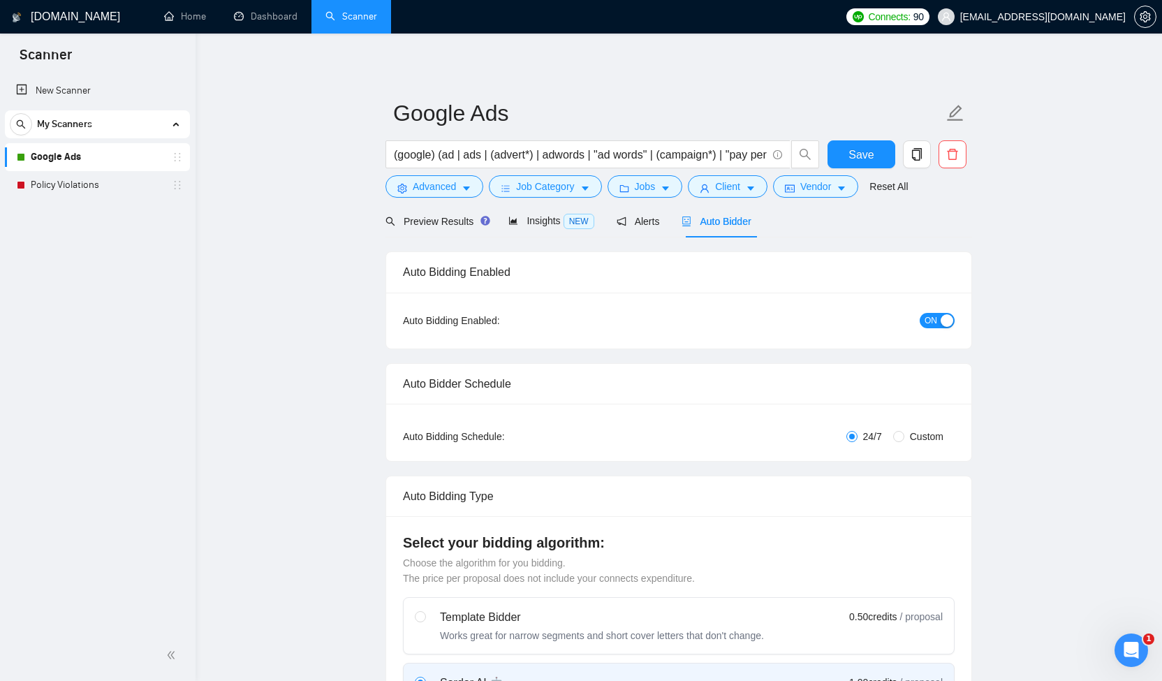
scroll to position [0, 0]
click at [52, 189] on link "Policy Violations" at bounding box center [97, 185] width 133 height 28
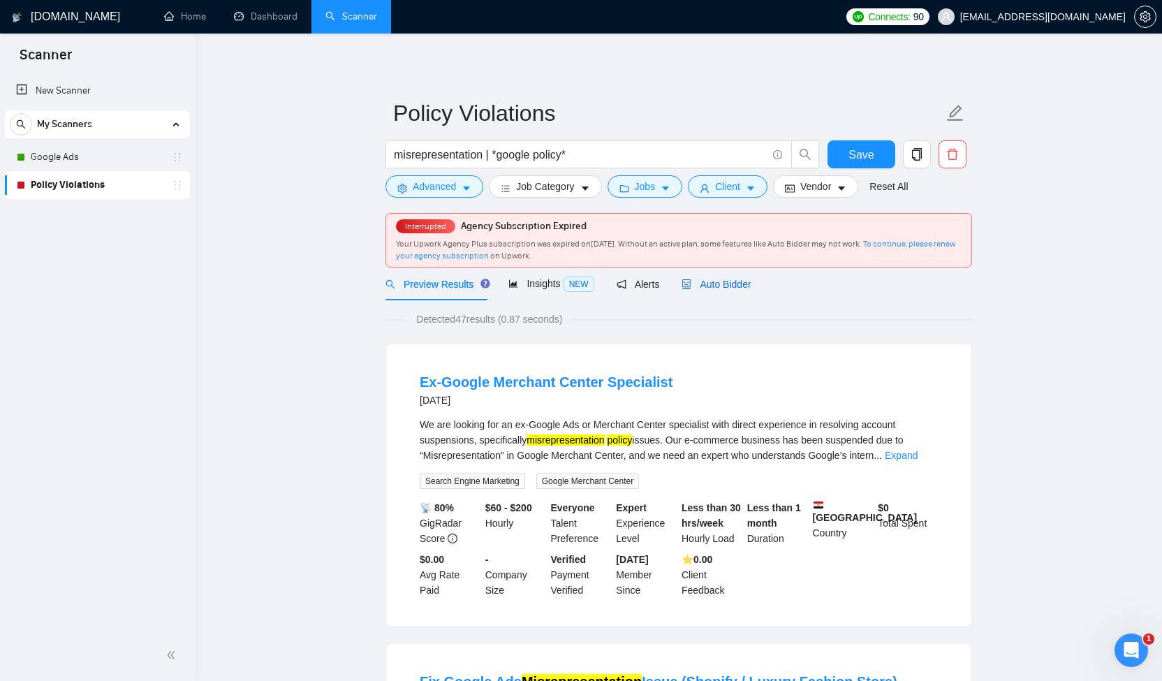
click at [707, 288] on span "Auto Bidder" at bounding box center [716, 284] width 69 height 11
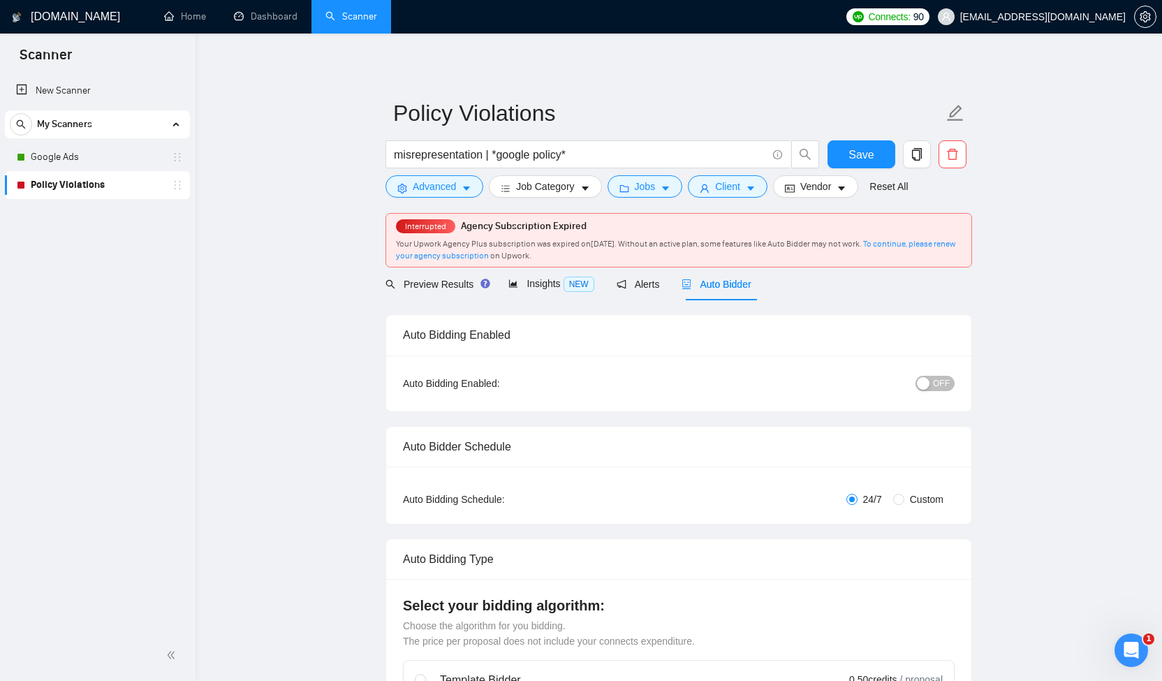
click at [952, 386] on button "OFF" at bounding box center [934, 383] width 39 height 15
click at [925, 390] on span "ON" at bounding box center [931, 383] width 13 height 15
click at [864, 154] on span "Save" at bounding box center [860, 154] width 25 height 17
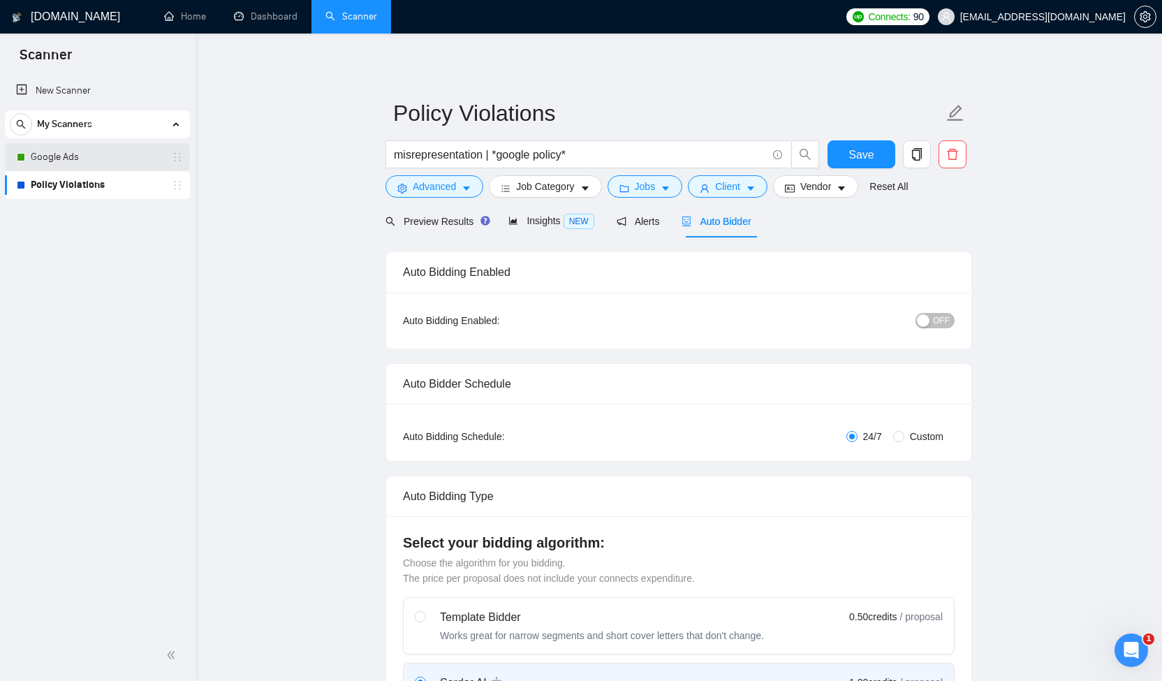
click at [59, 156] on link "Google Ads" at bounding box center [97, 157] width 133 height 28
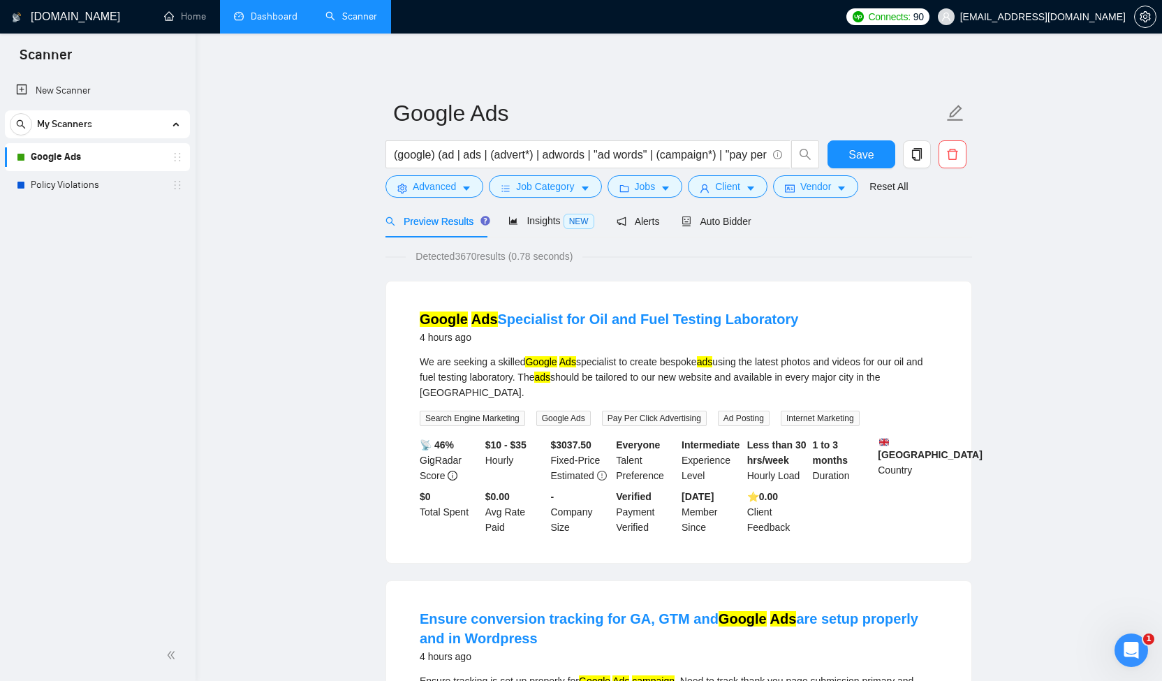
click at [235, 19] on link "Dashboard" at bounding box center [266, 16] width 64 height 12
